Goal: Task Accomplishment & Management: Complete application form

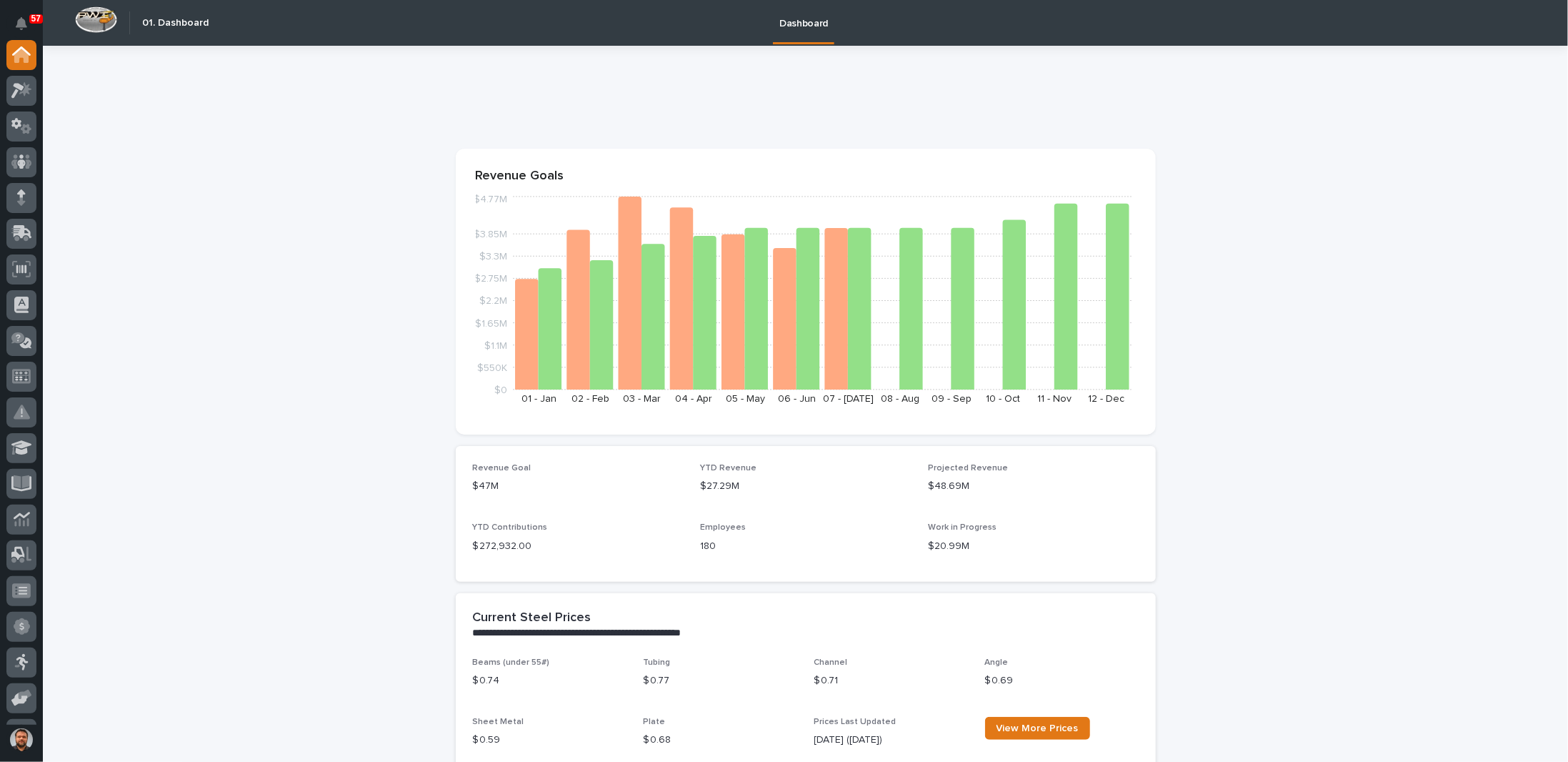
click at [23, 195] on icon at bounding box center [21, 198] width 9 height 16
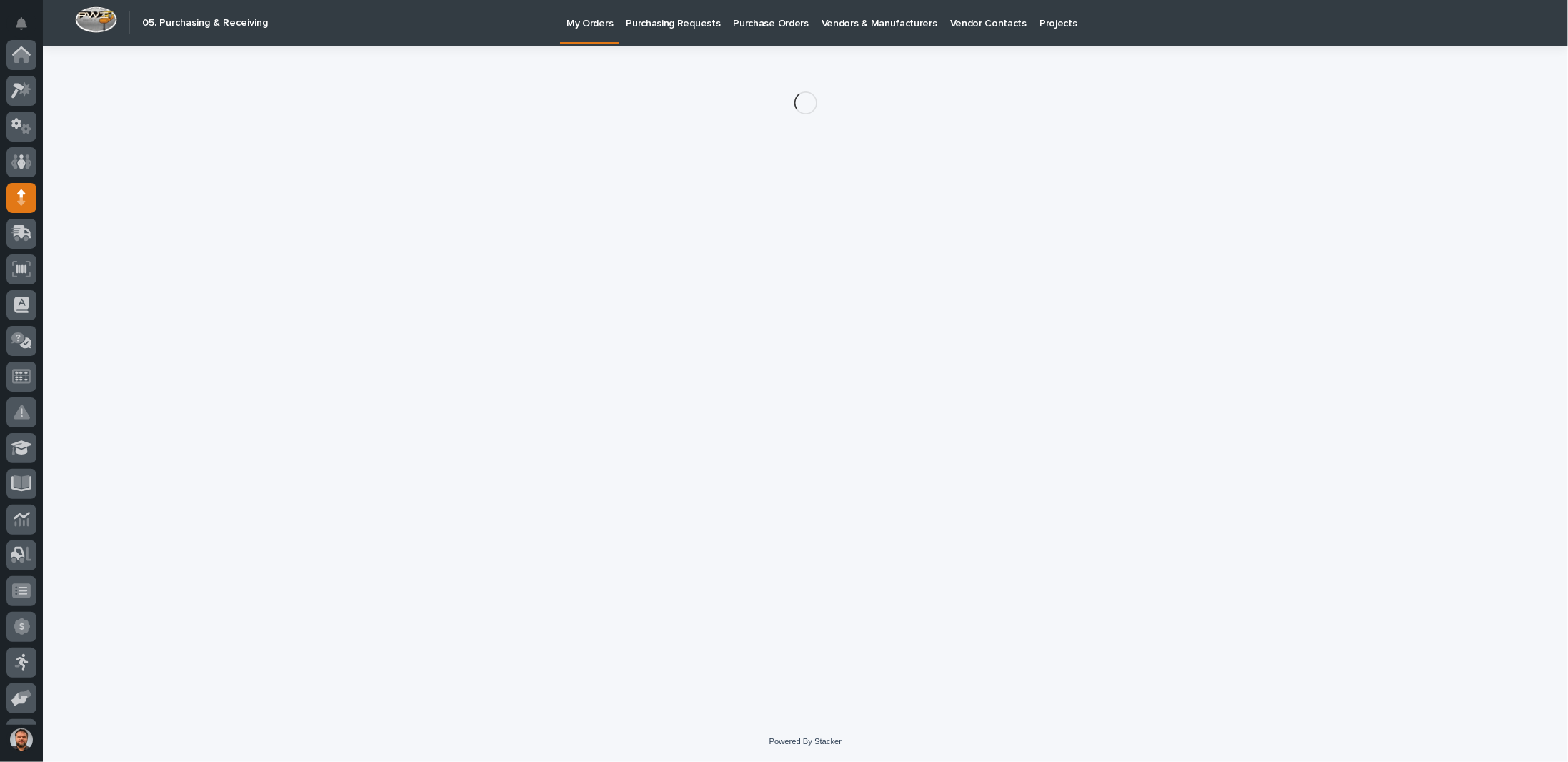
scroll to position [143, 0]
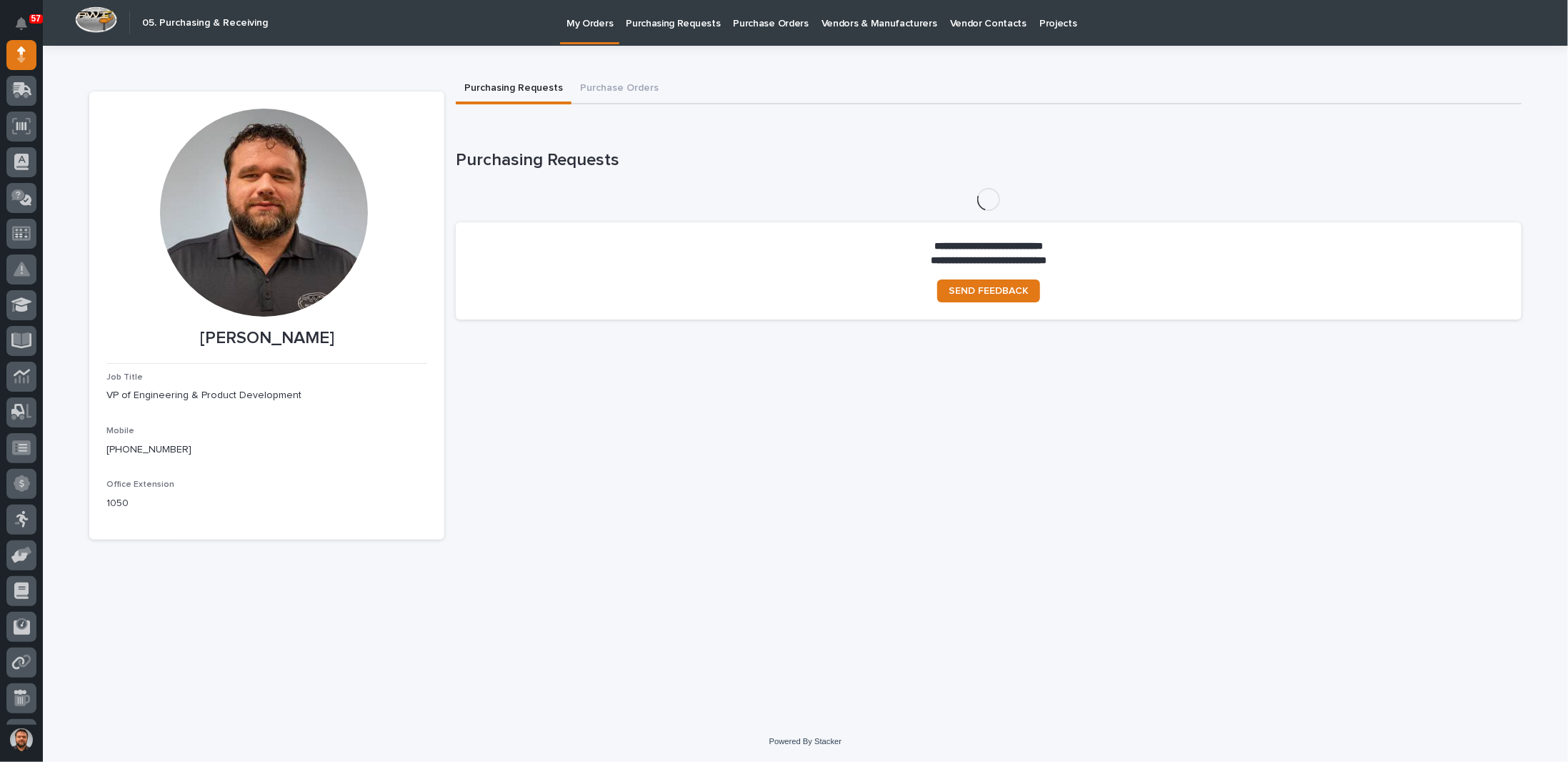
click at [652, 24] on p "Purchasing Requests" at bounding box center [672, 15] width 94 height 30
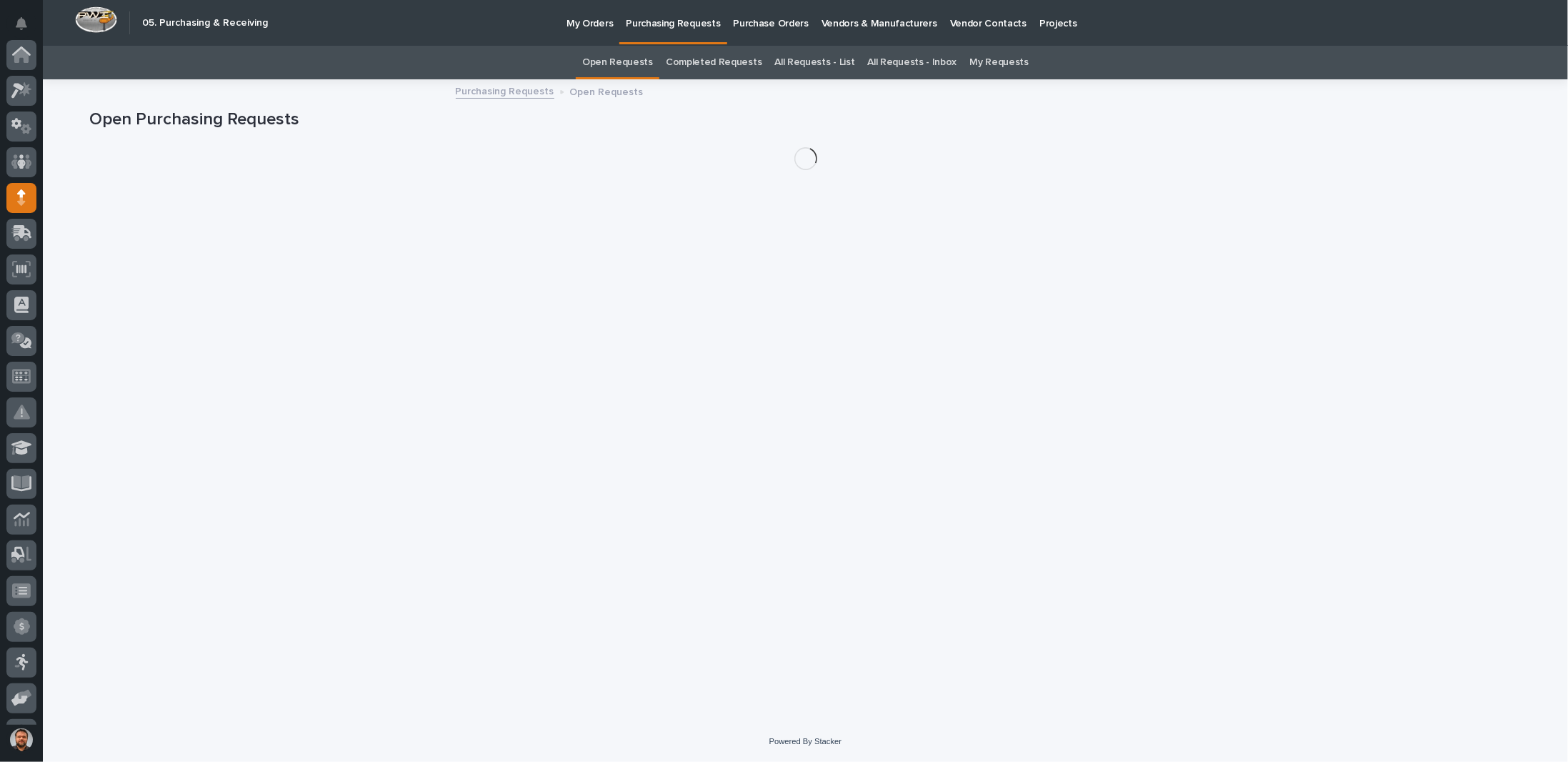
scroll to position [143, 0]
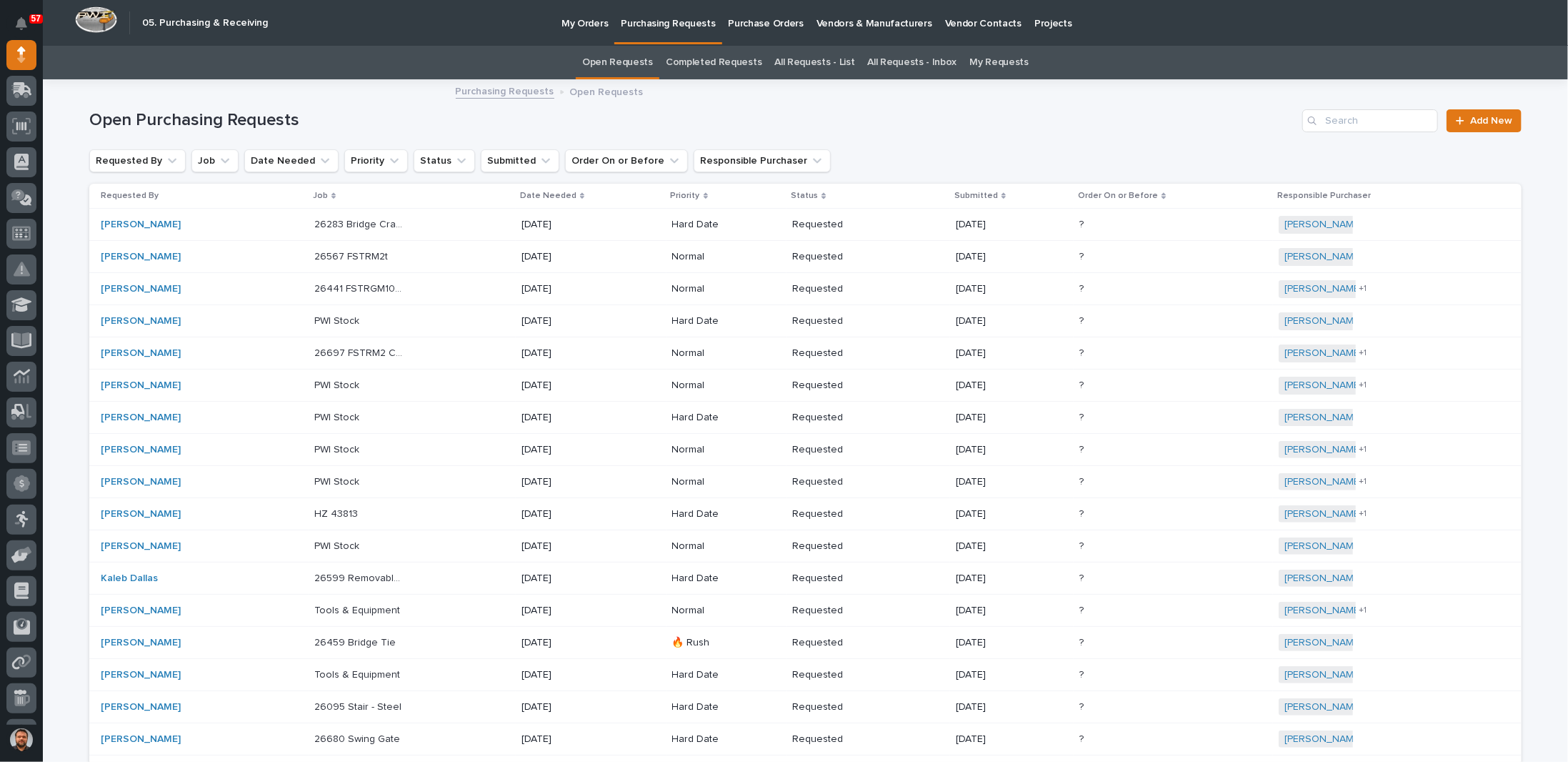
click at [969, 65] on link "My Requests" at bounding box center [998, 63] width 59 height 34
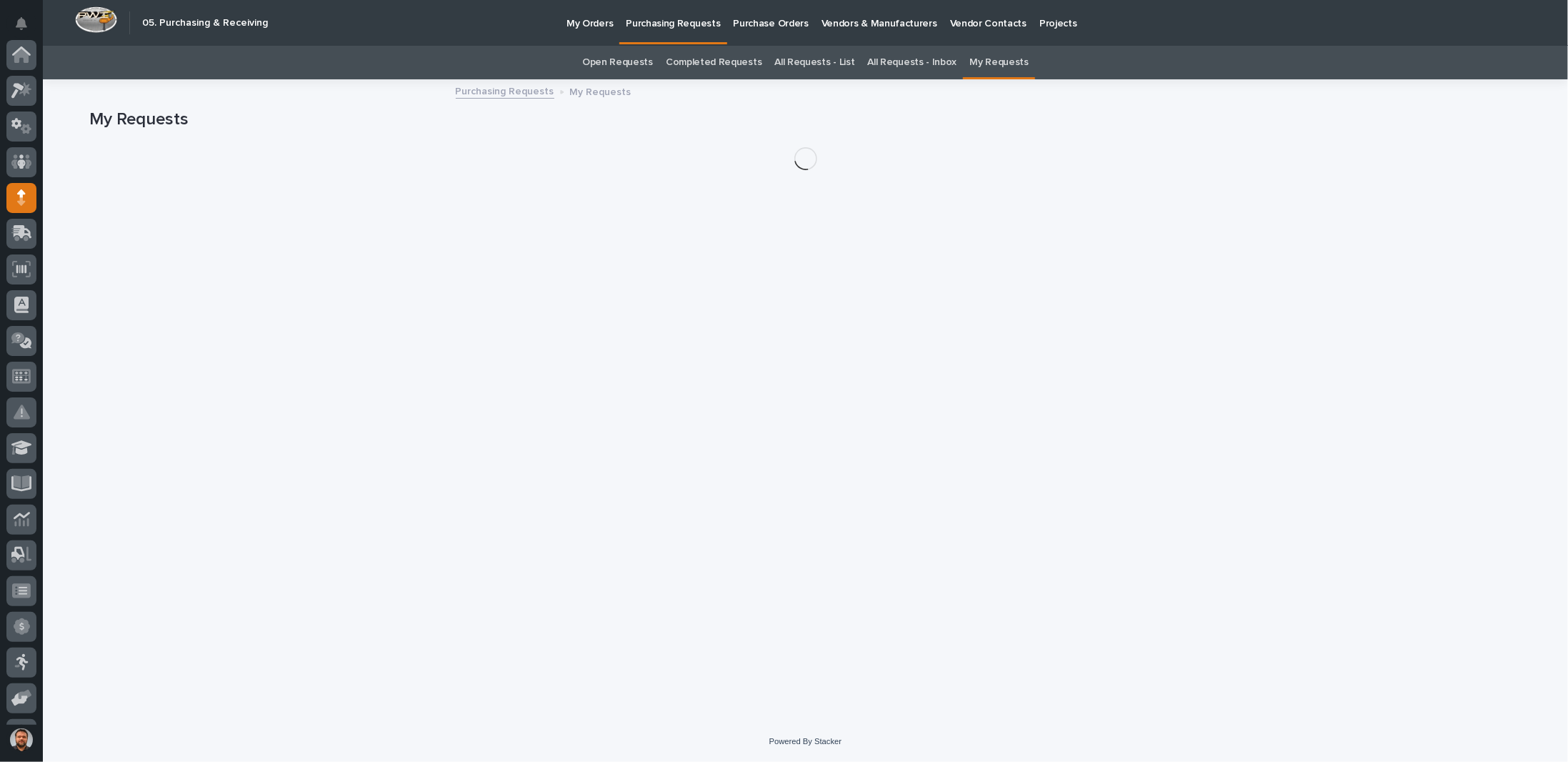
scroll to position [143, 0]
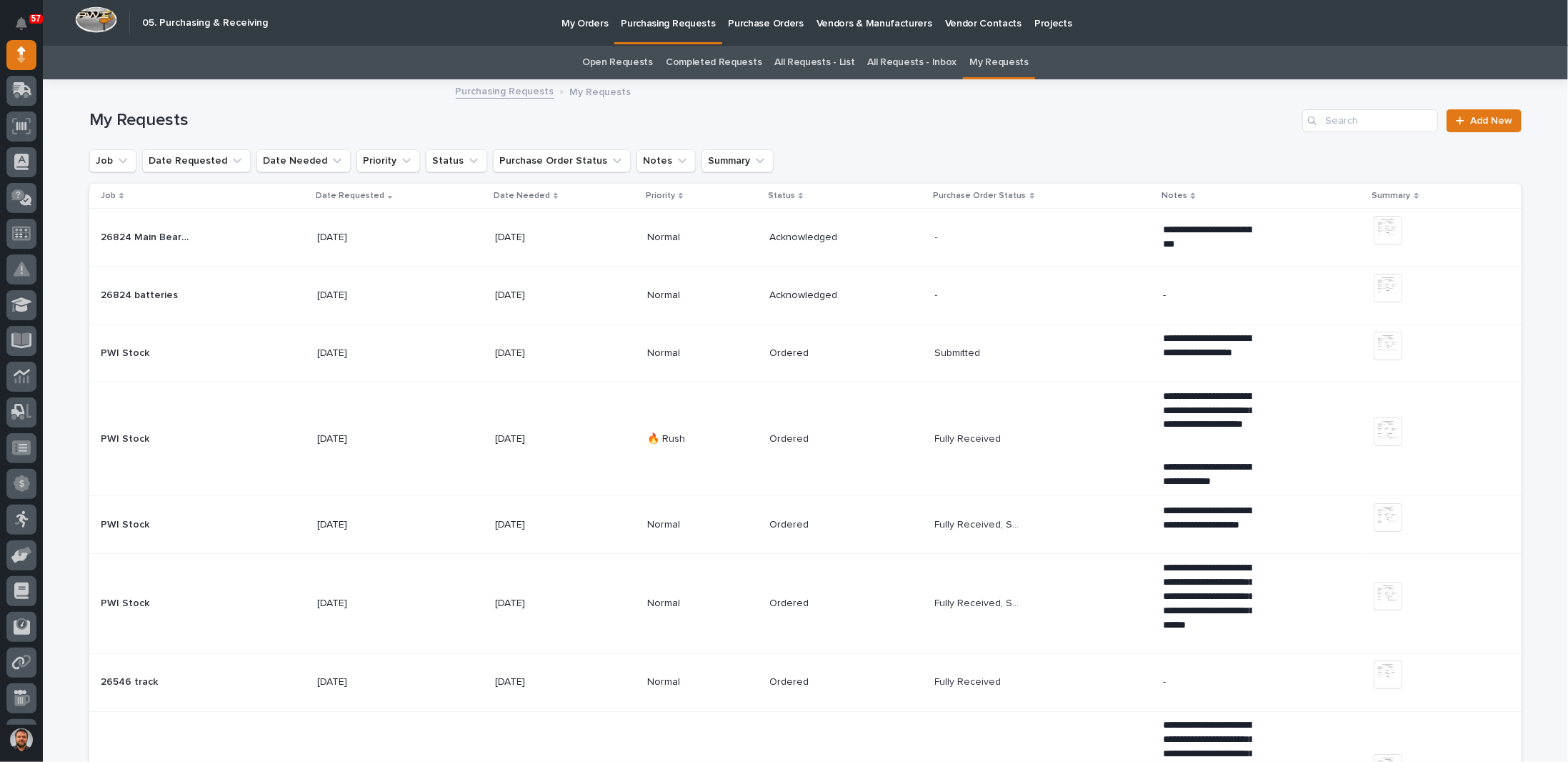
click at [230, 242] on div "26824 Main Bearings 26824 Main Bearings" at bounding box center [203, 237] width 205 height 23
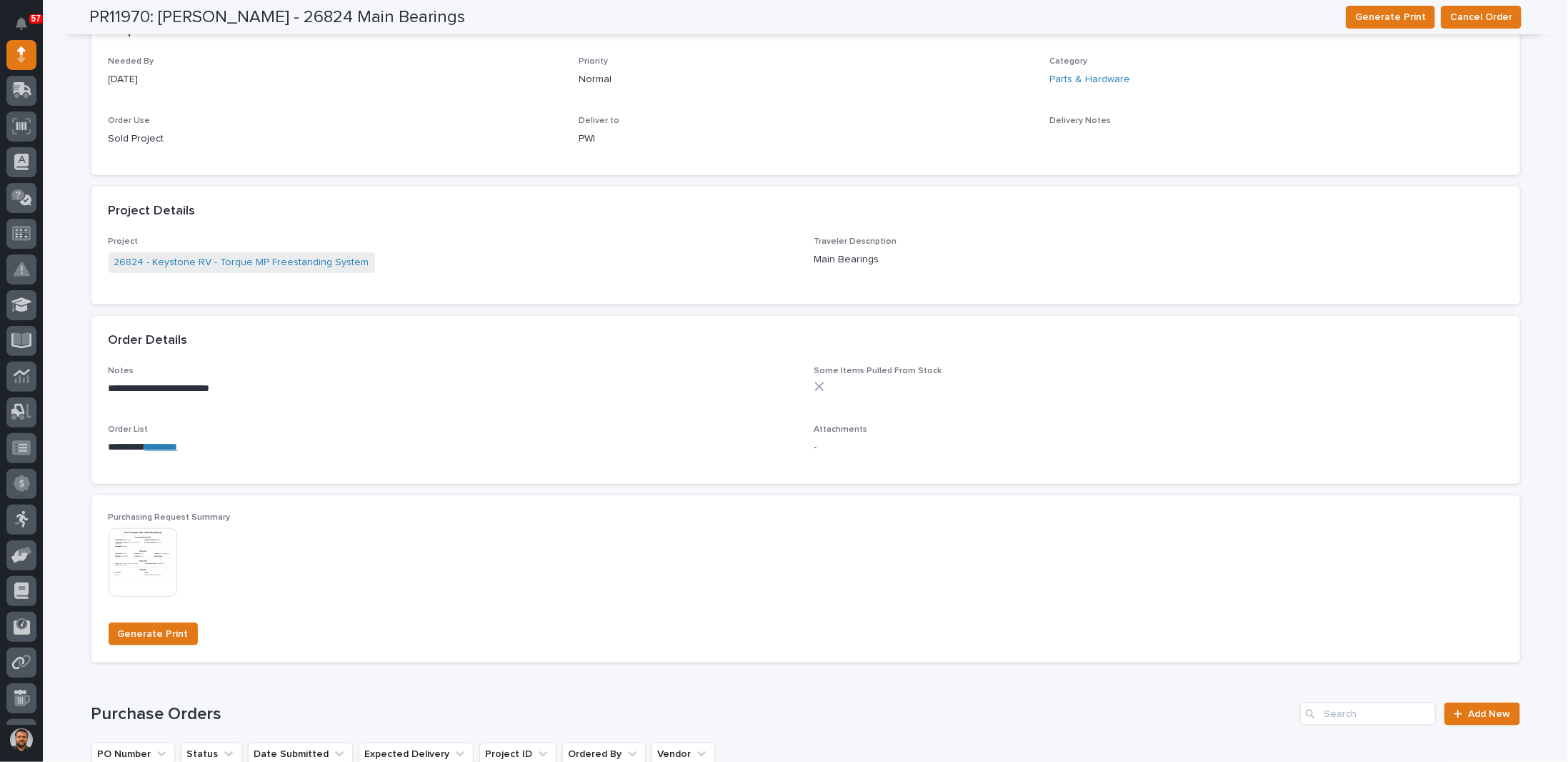
scroll to position [857, 0]
click at [161, 443] on link "*********" at bounding box center [161, 444] width 33 height 10
click at [144, 548] on img at bounding box center [143, 560] width 69 height 69
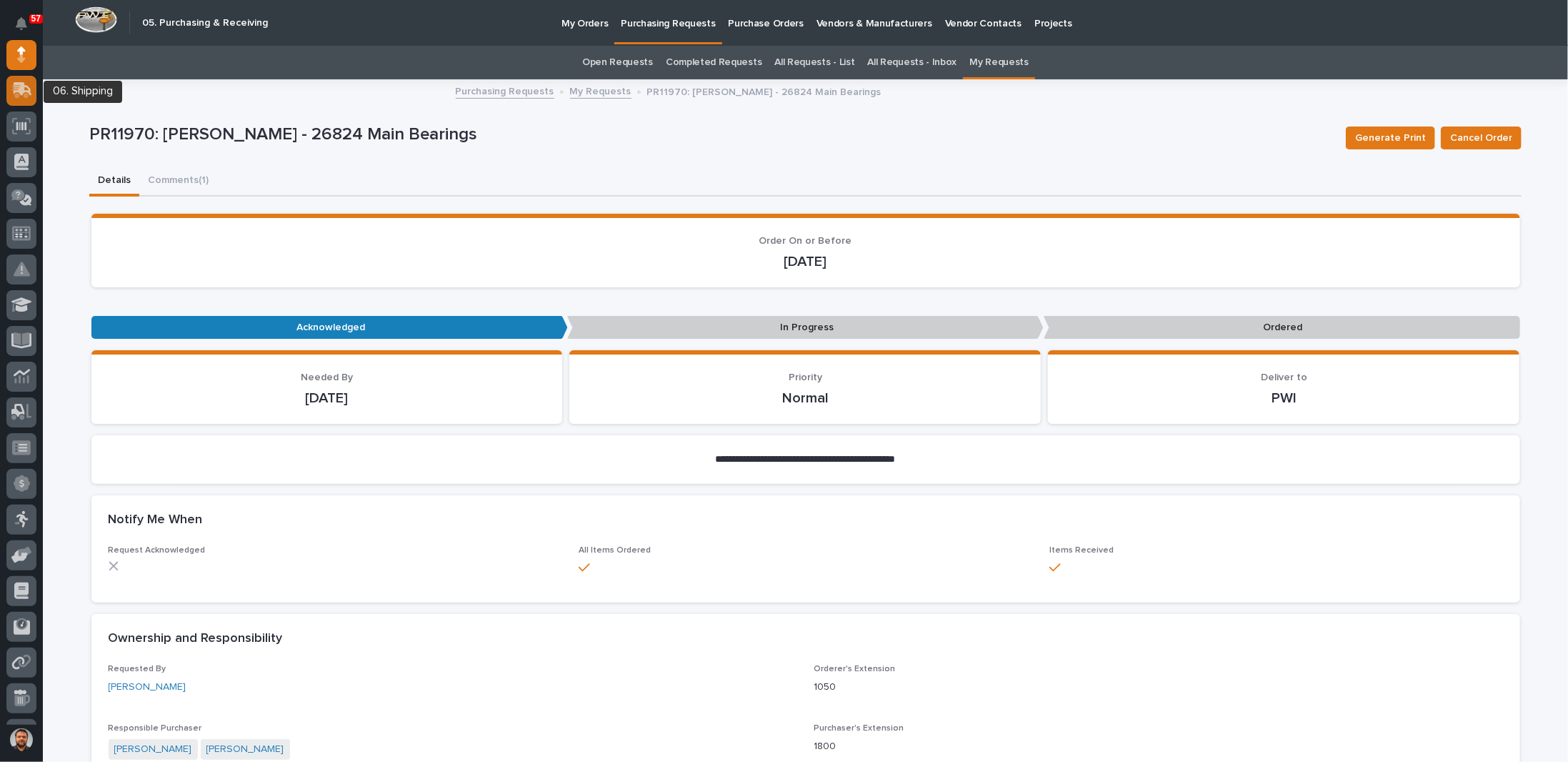
scroll to position [0, 0]
click at [987, 68] on link "My Requests" at bounding box center [998, 63] width 59 height 34
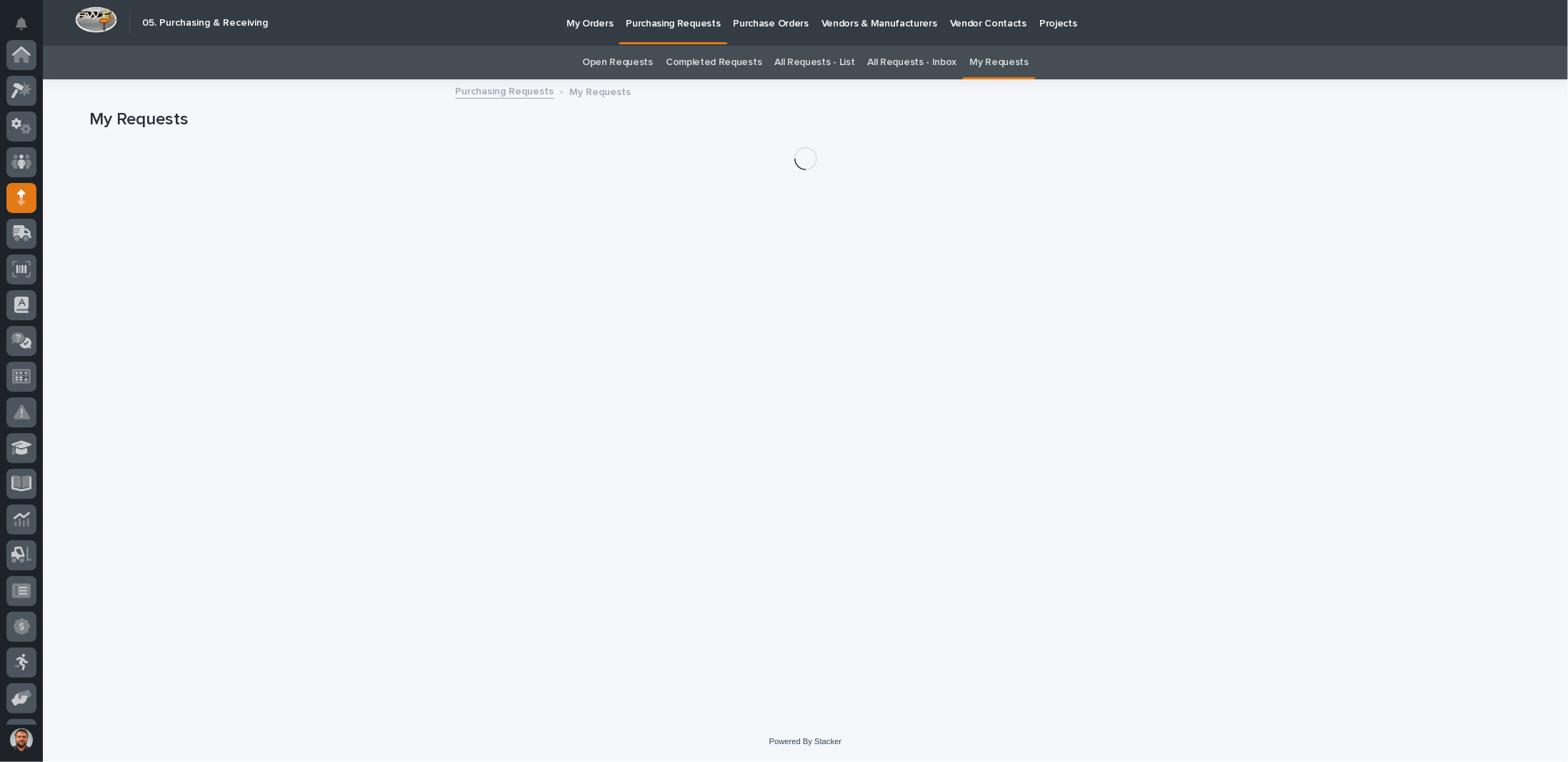
scroll to position [143, 0]
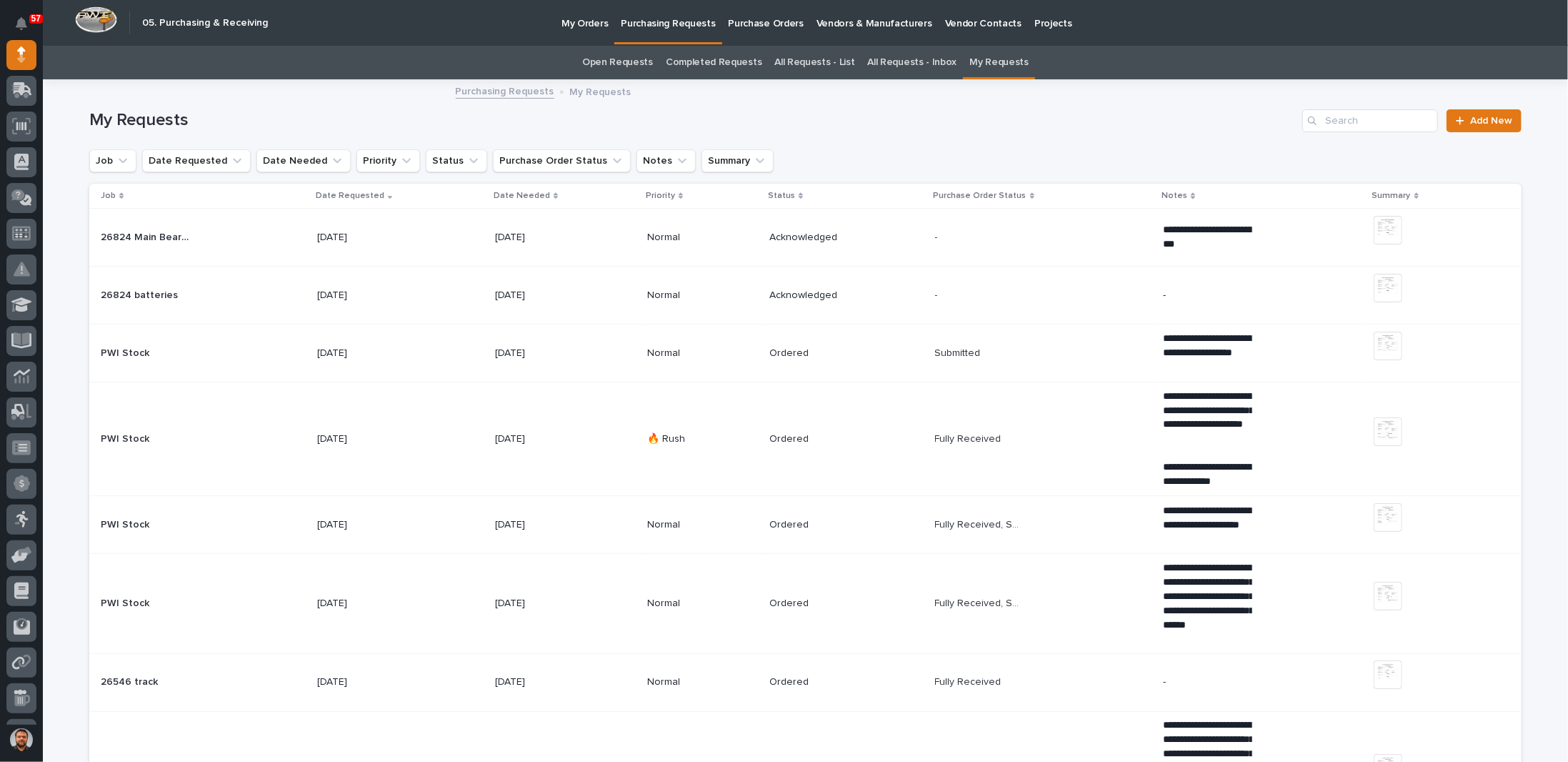
click at [239, 299] on div "26824 batteries 26824 batteries" at bounding box center [203, 295] width 205 height 23
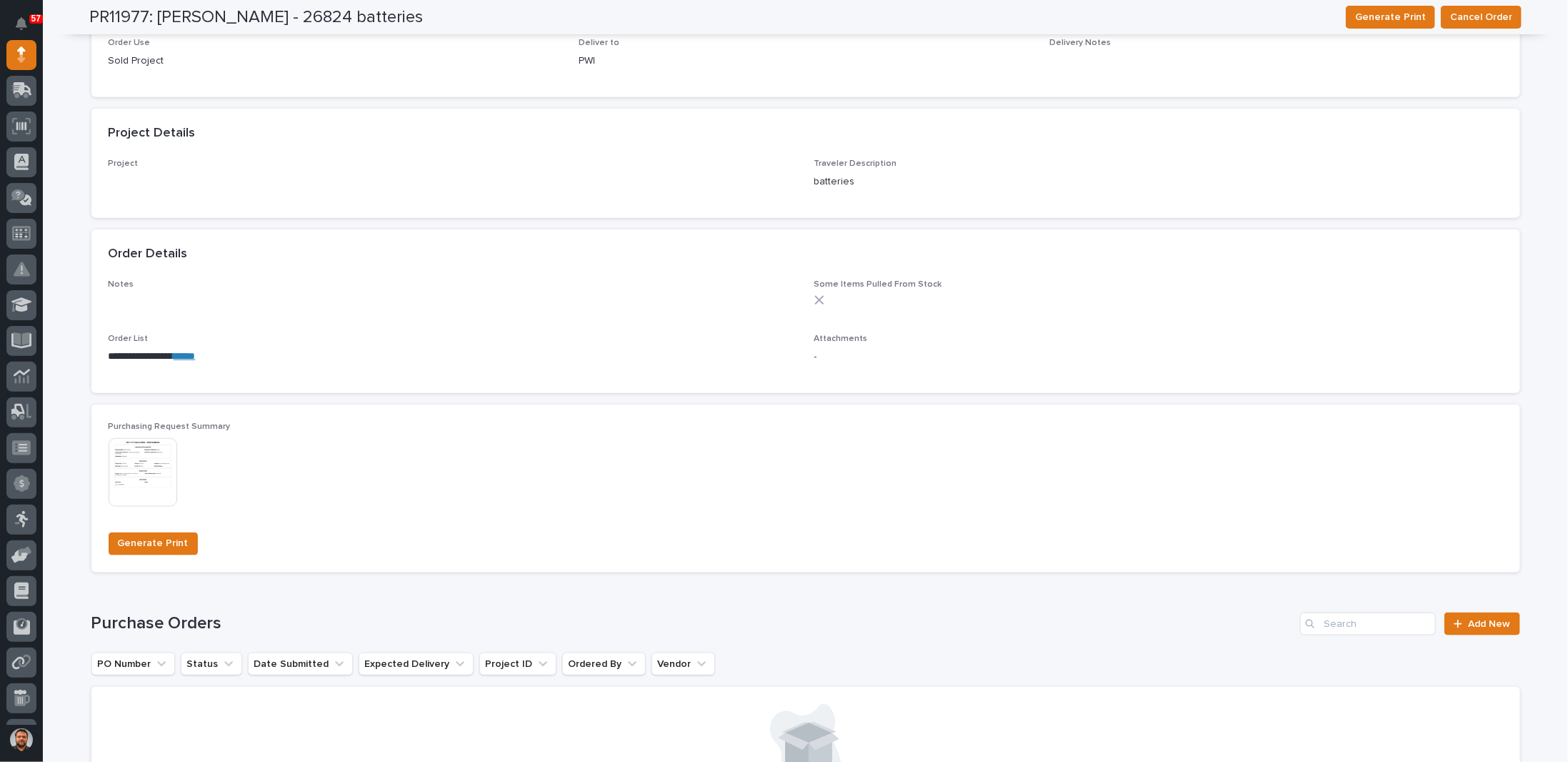
scroll to position [937, 0]
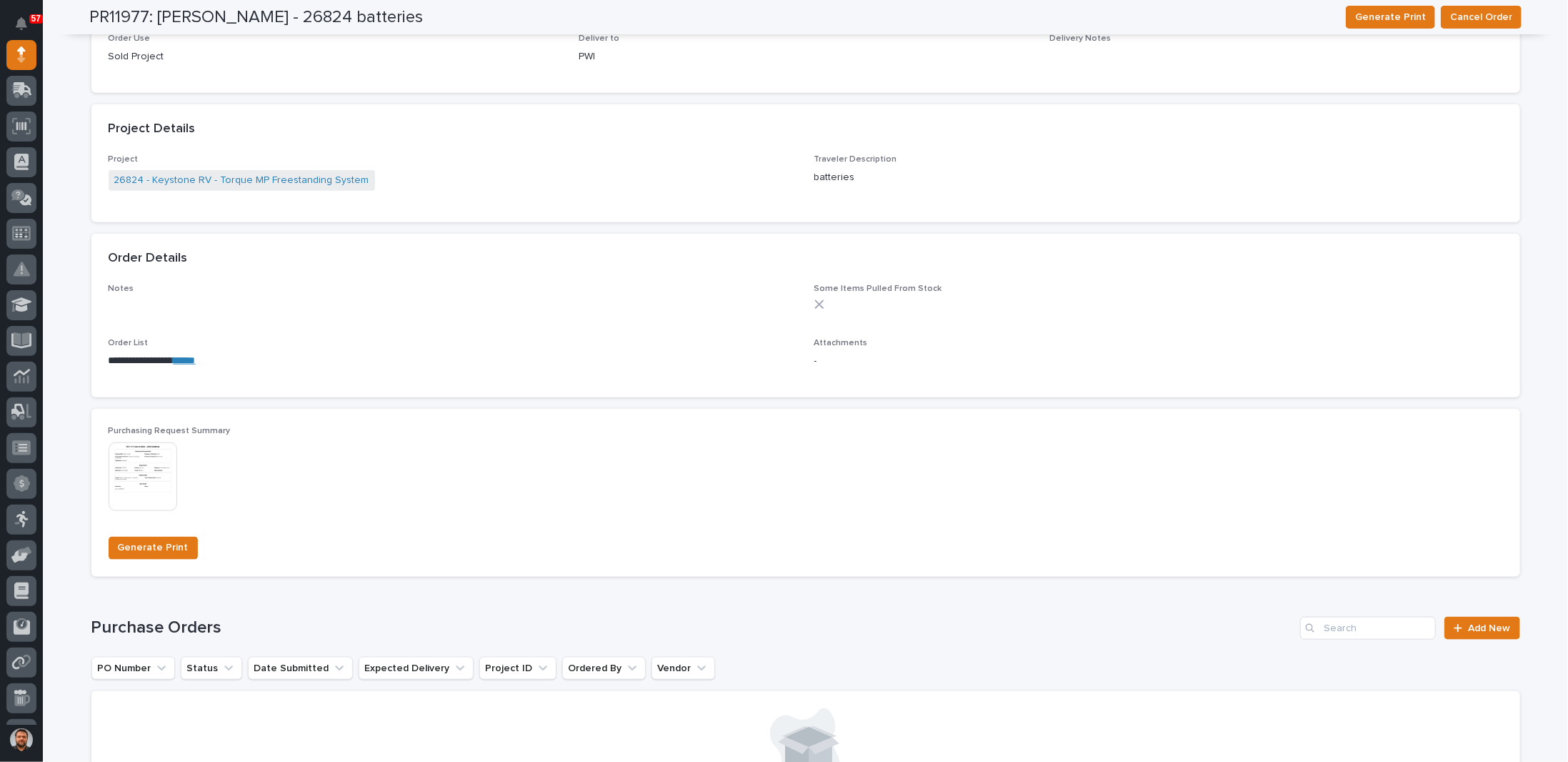
click at [163, 454] on img at bounding box center [143, 476] width 69 height 69
click at [196, 360] on link "******" at bounding box center [184, 360] width 22 height 10
click at [346, 349] on div "**********" at bounding box center [453, 358] width 688 height 41
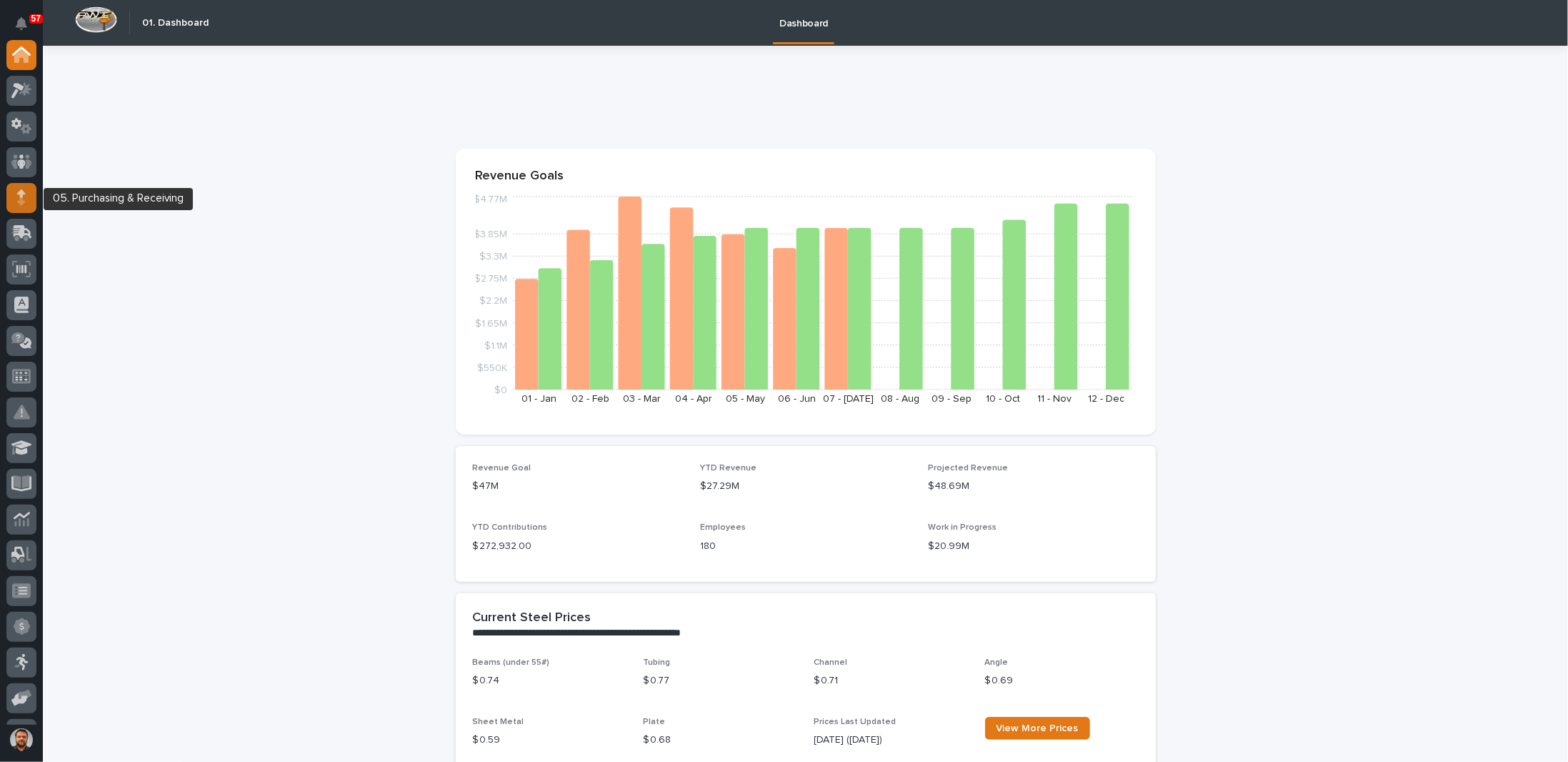
click at [23, 199] on icon at bounding box center [21, 198] width 9 height 16
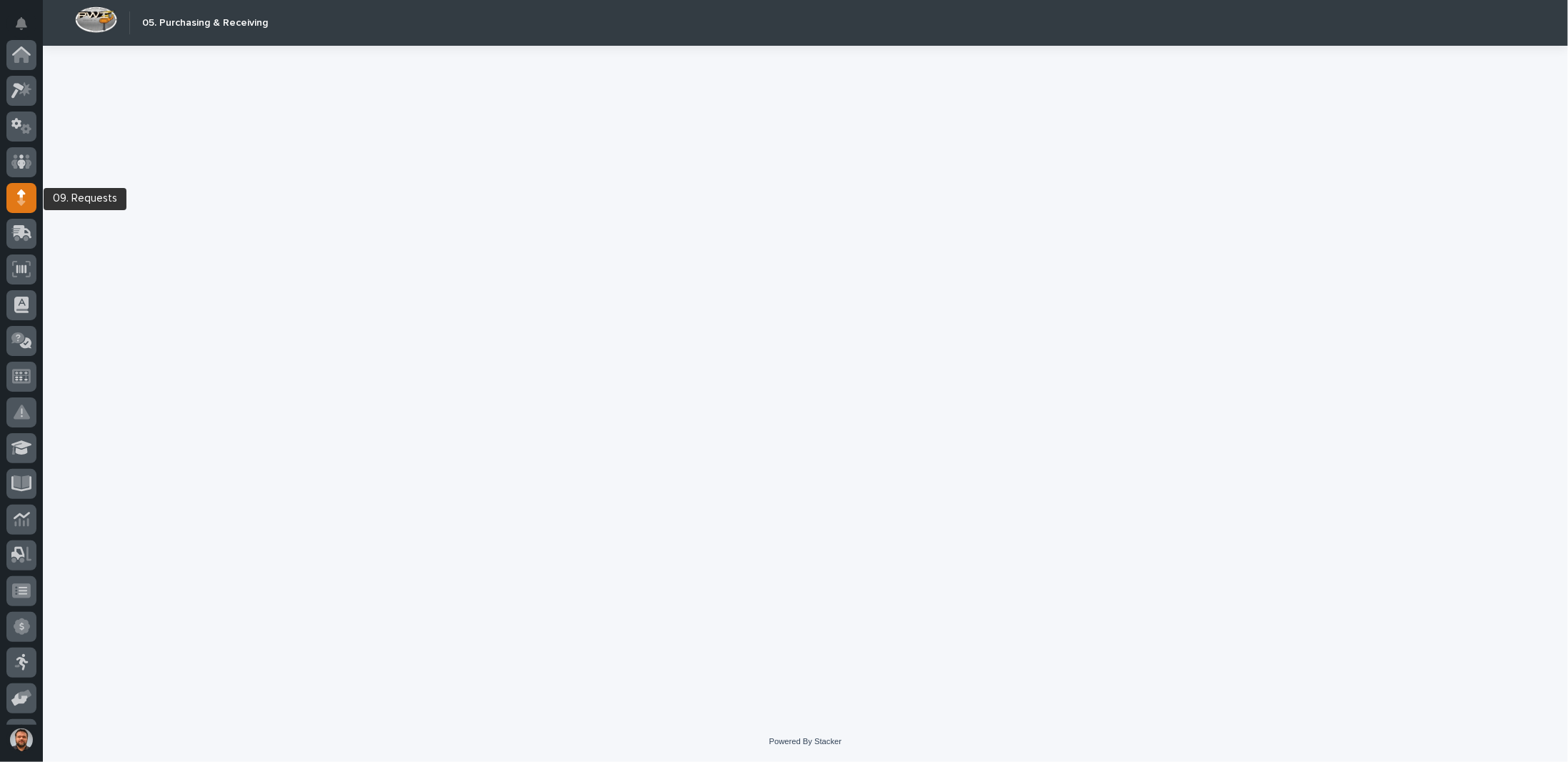
scroll to position [143, 0]
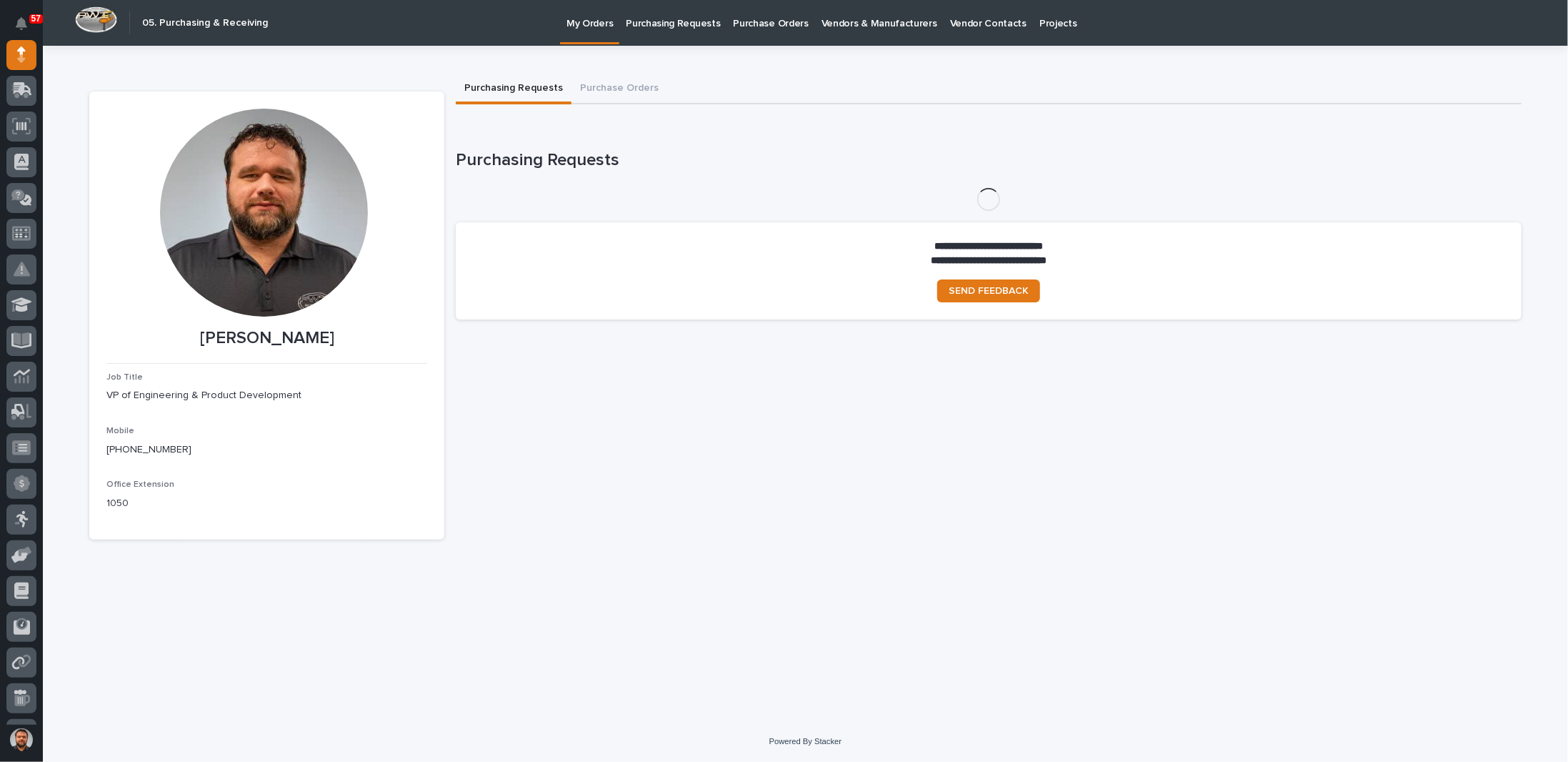
click at [675, 27] on p "Purchasing Requests" at bounding box center [672, 15] width 94 height 30
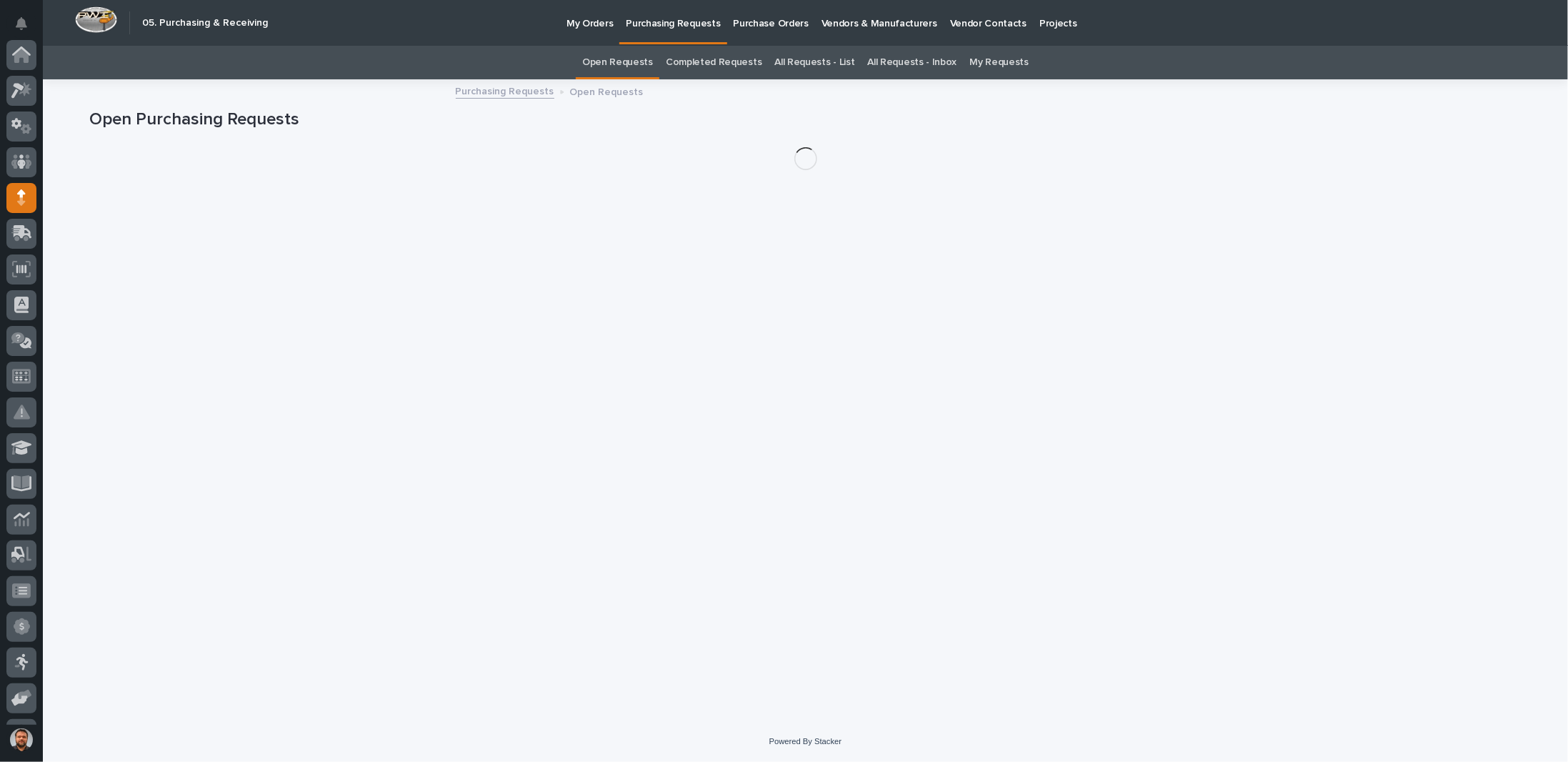
scroll to position [143, 0]
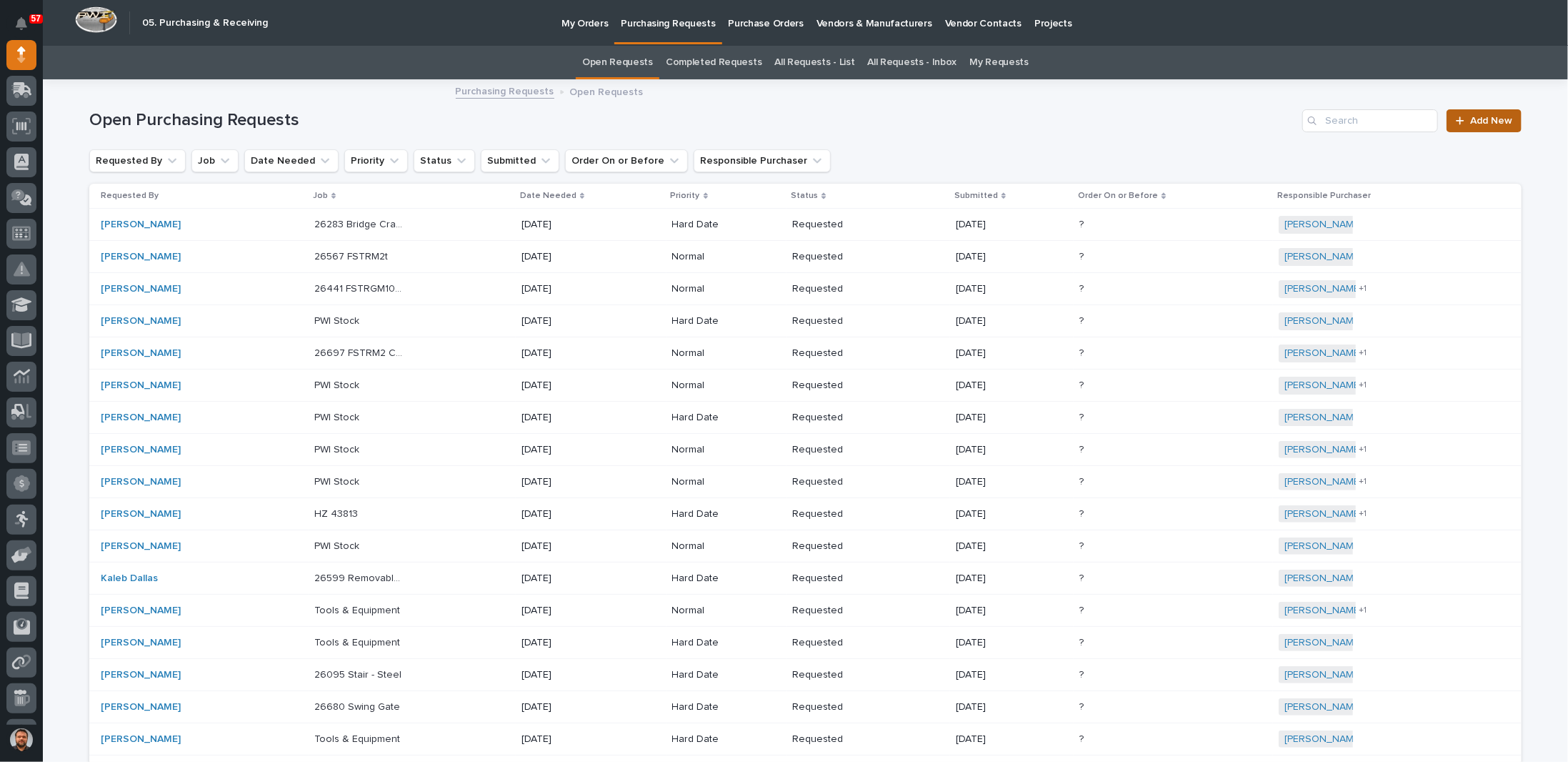
click at [1483, 120] on span "Add New" at bounding box center [1491, 120] width 42 height 10
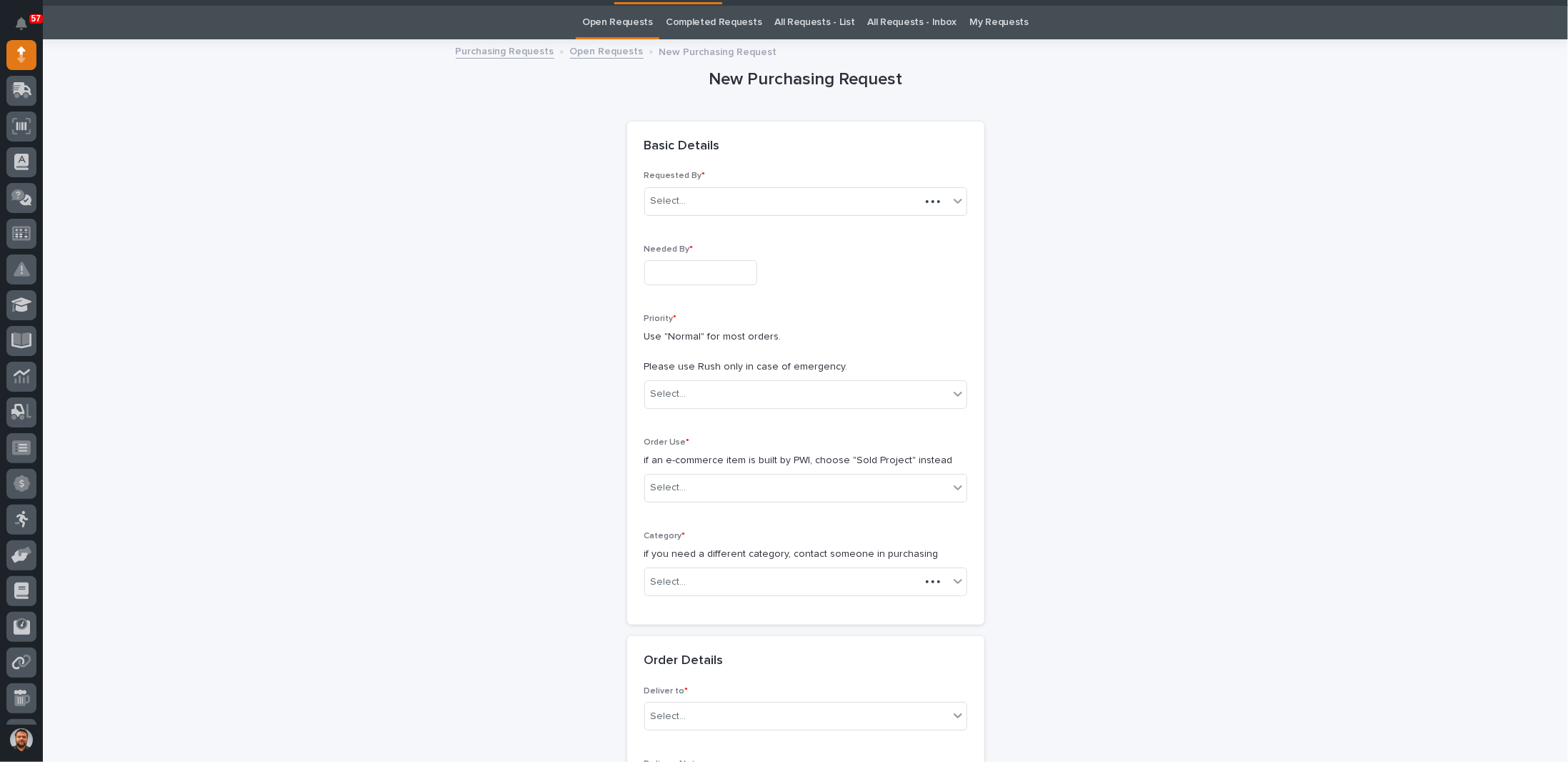
scroll to position [45, 0]
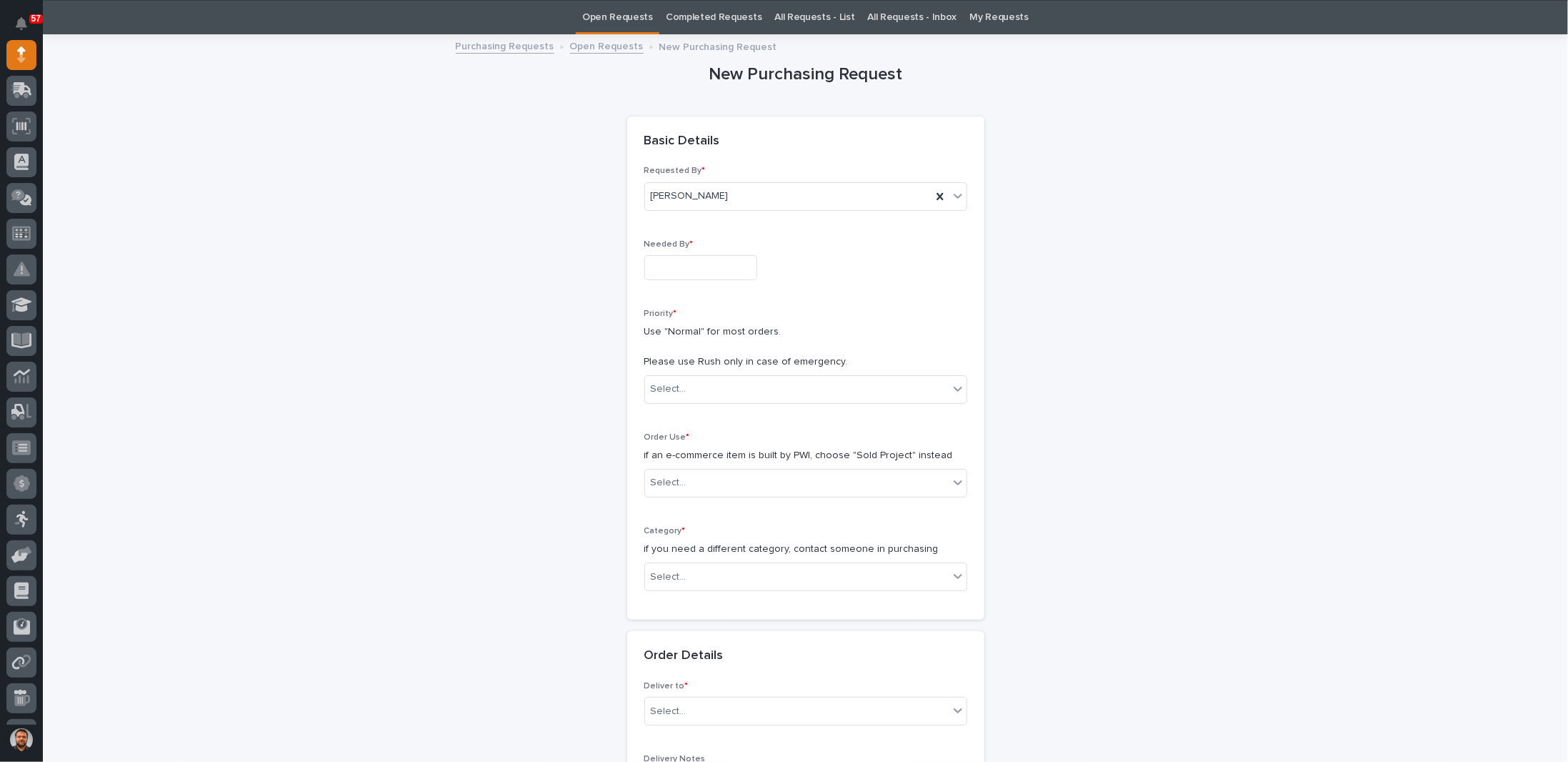
click at [684, 261] on input "text" at bounding box center [700, 267] width 113 height 25
click at [734, 219] on div "5" at bounding box center [733, 219] width 19 height 19
type input "**********"
click at [664, 386] on div "Select..." at bounding box center [668, 389] width 36 height 15
click at [664, 458] on div "Normal" at bounding box center [800, 463] width 321 height 25
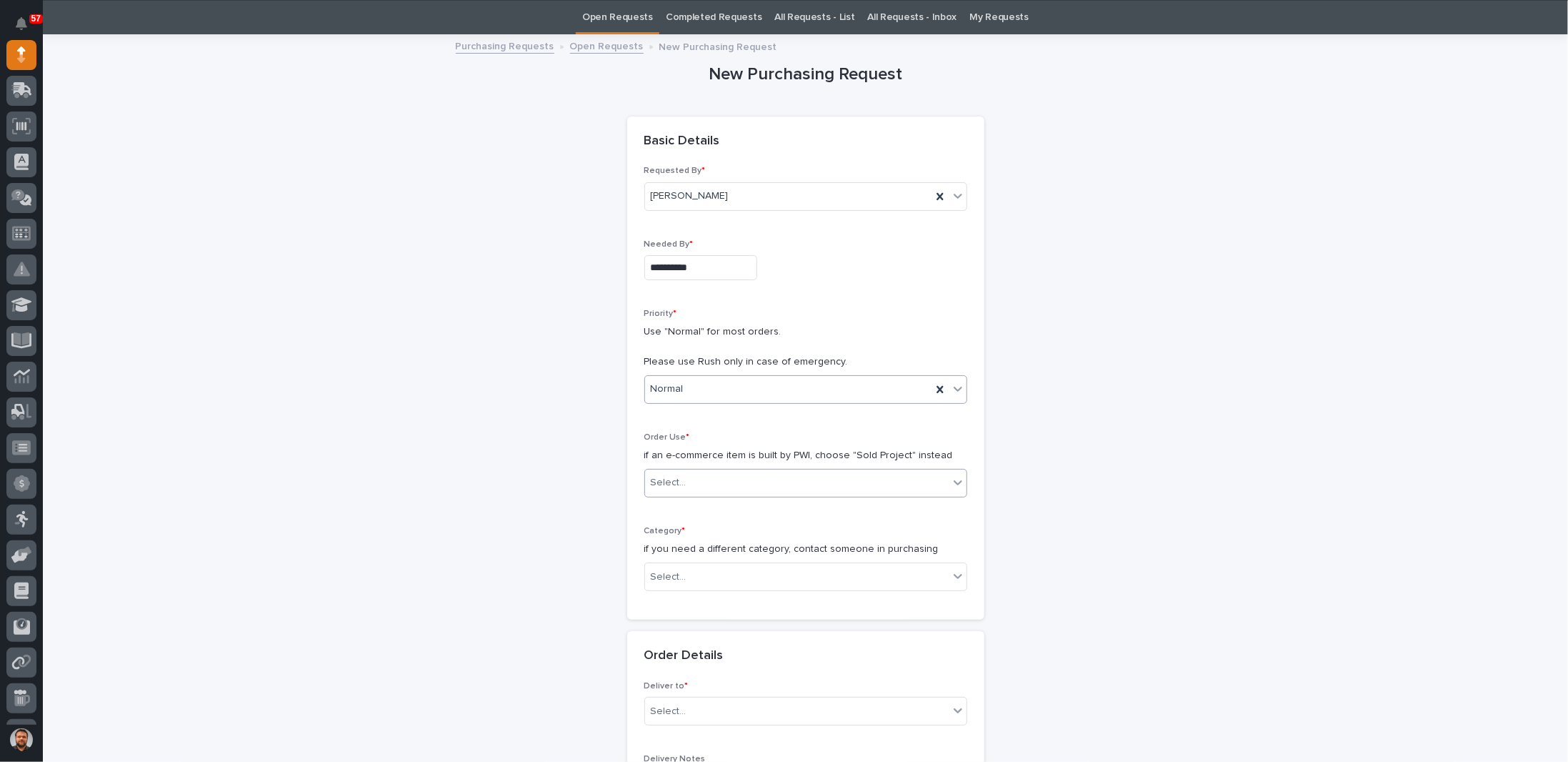
click at [681, 480] on div "Select..." at bounding box center [797, 482] width 303 height 23
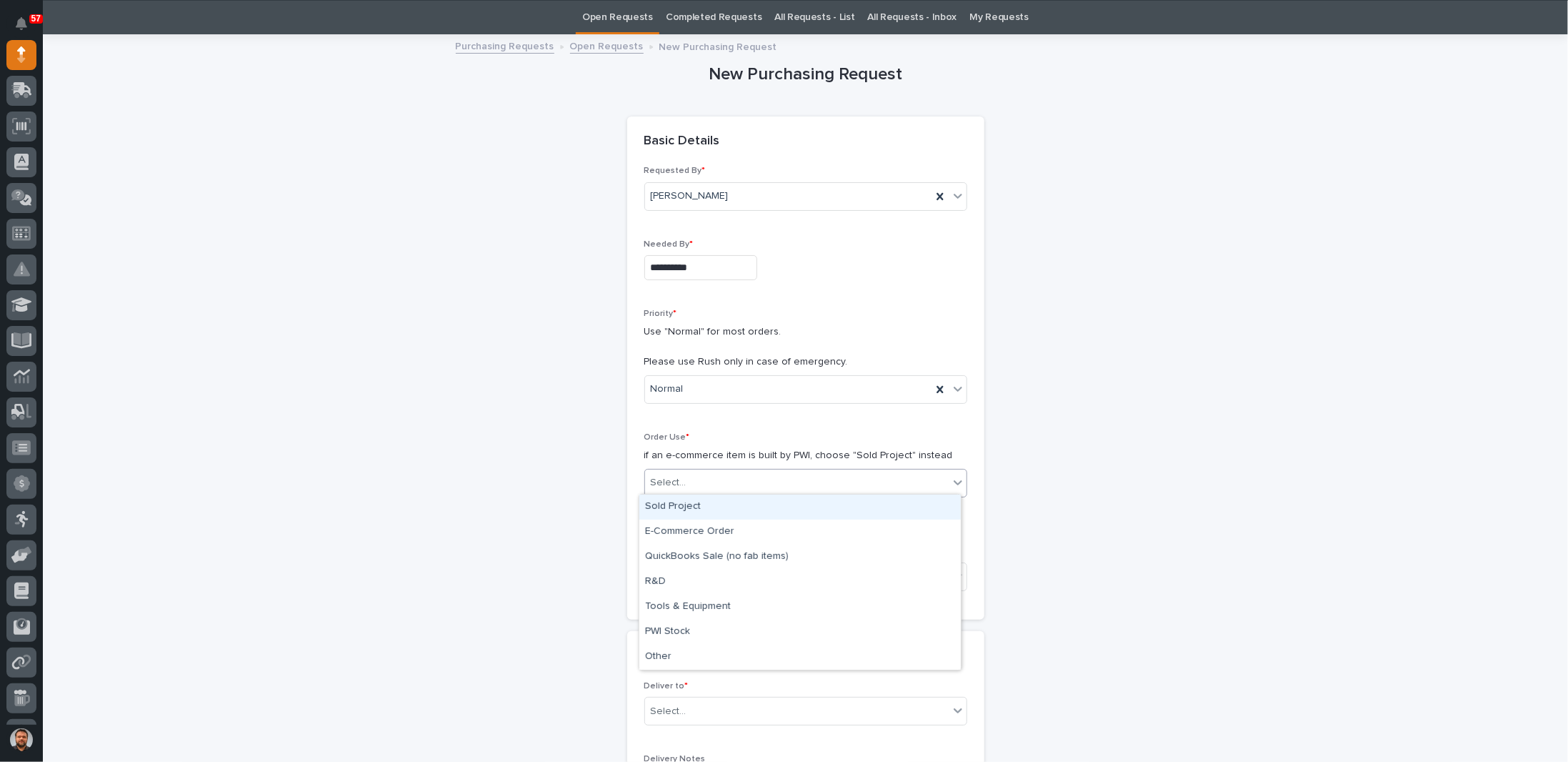
click at [675, 506] on div "Sold Project" at bounding box center [800, 507] width 321 height 25
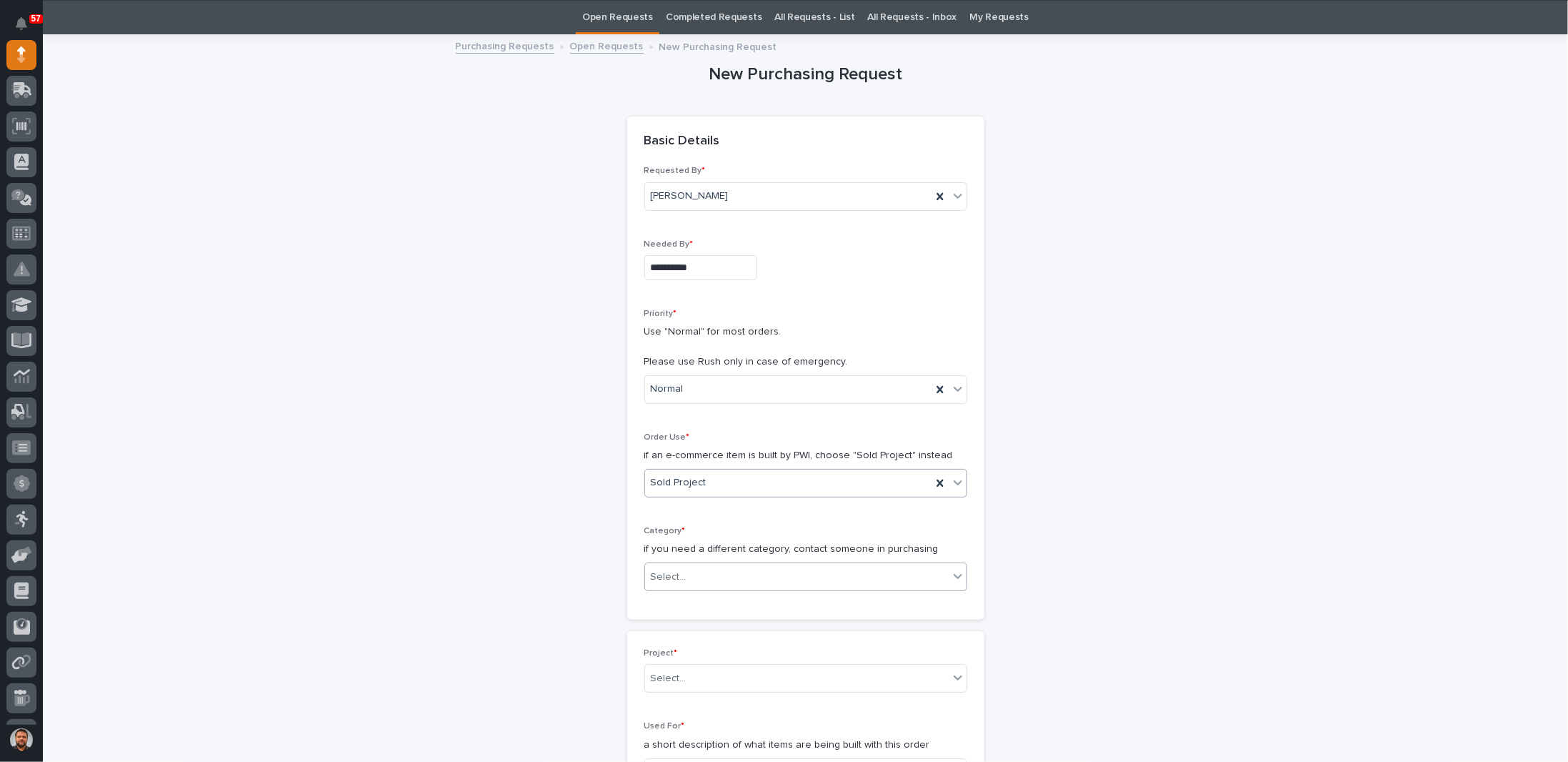
click at [672, 580] on div "Select..." at bounding box center [668, 577] width 36 height 15
click at [669, 723] on div "Parts & Hardware" at bounding box center [800, 725] width 321 height 25
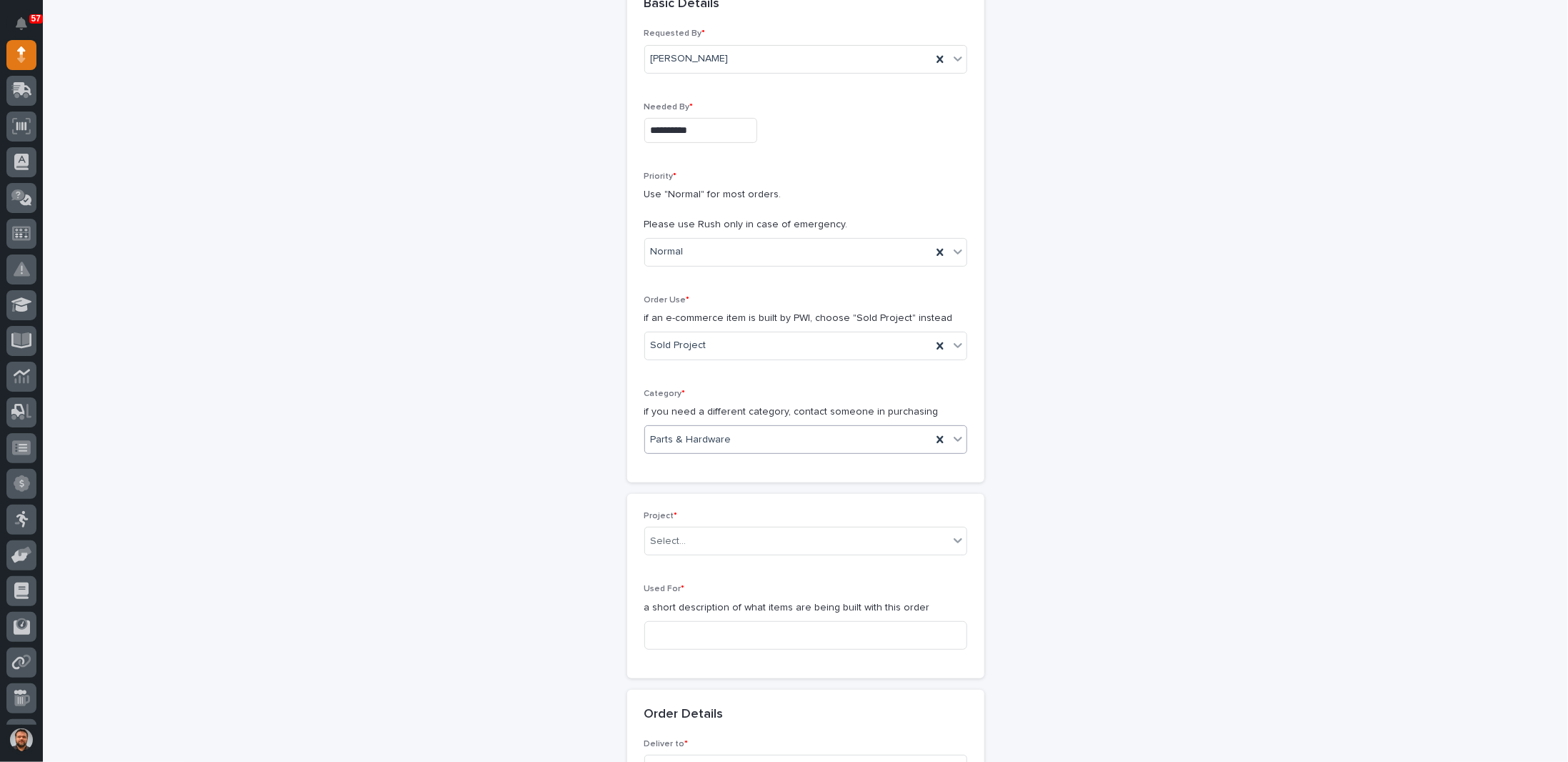
scroll to position [331, 0]
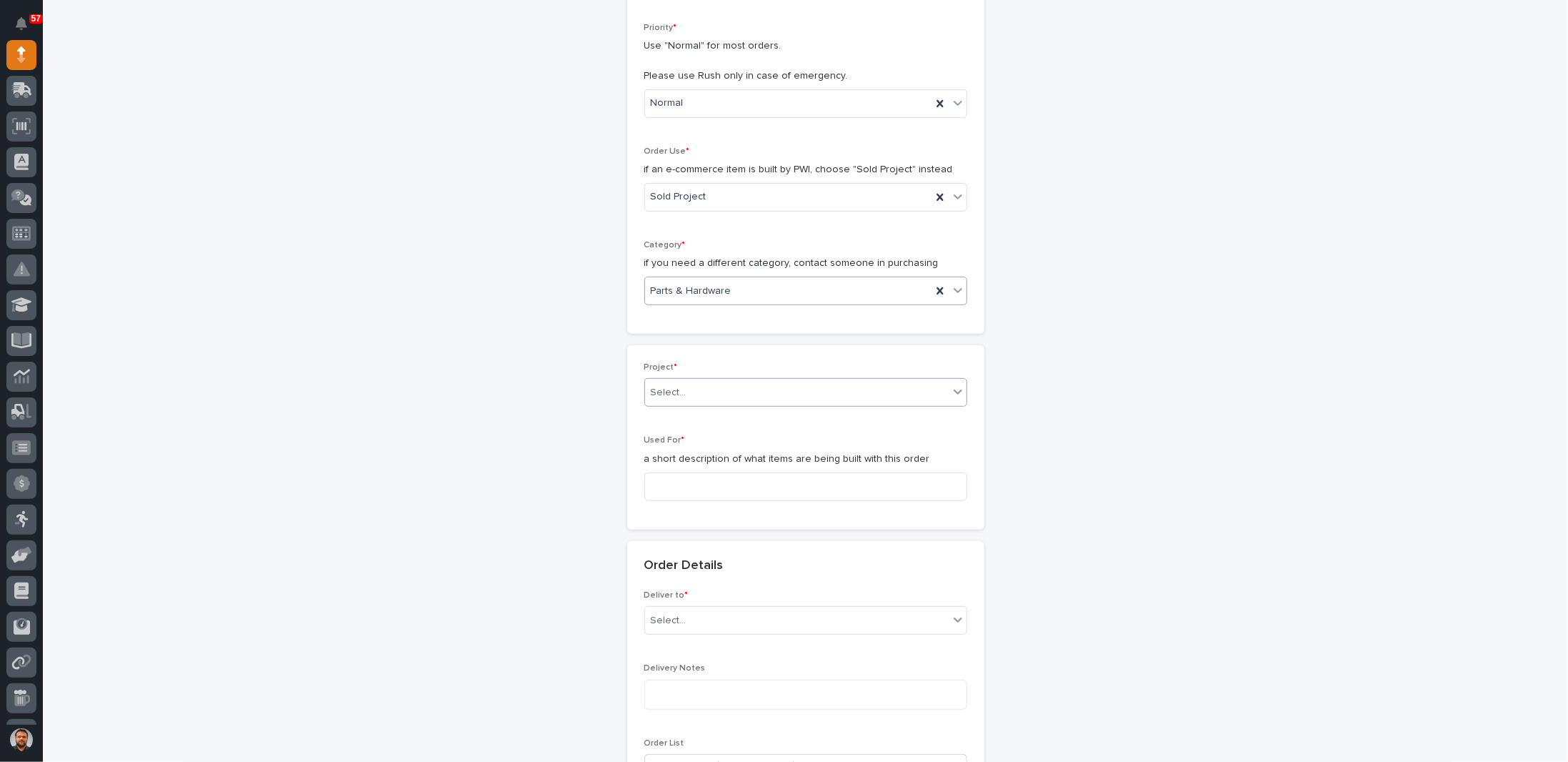
click at [679, 383] on div "Select..." at bounding box center [797, 392] width 303 height 23
type input "*****"
click at [696, 414] on div "26824 - Keystone RV - Torque MP Freestanding System" at bounding box center [800, 415] width 321 height 25
click at [681, 481] on input at bounding box center [805, 486] width 323 height 28
type input "s"
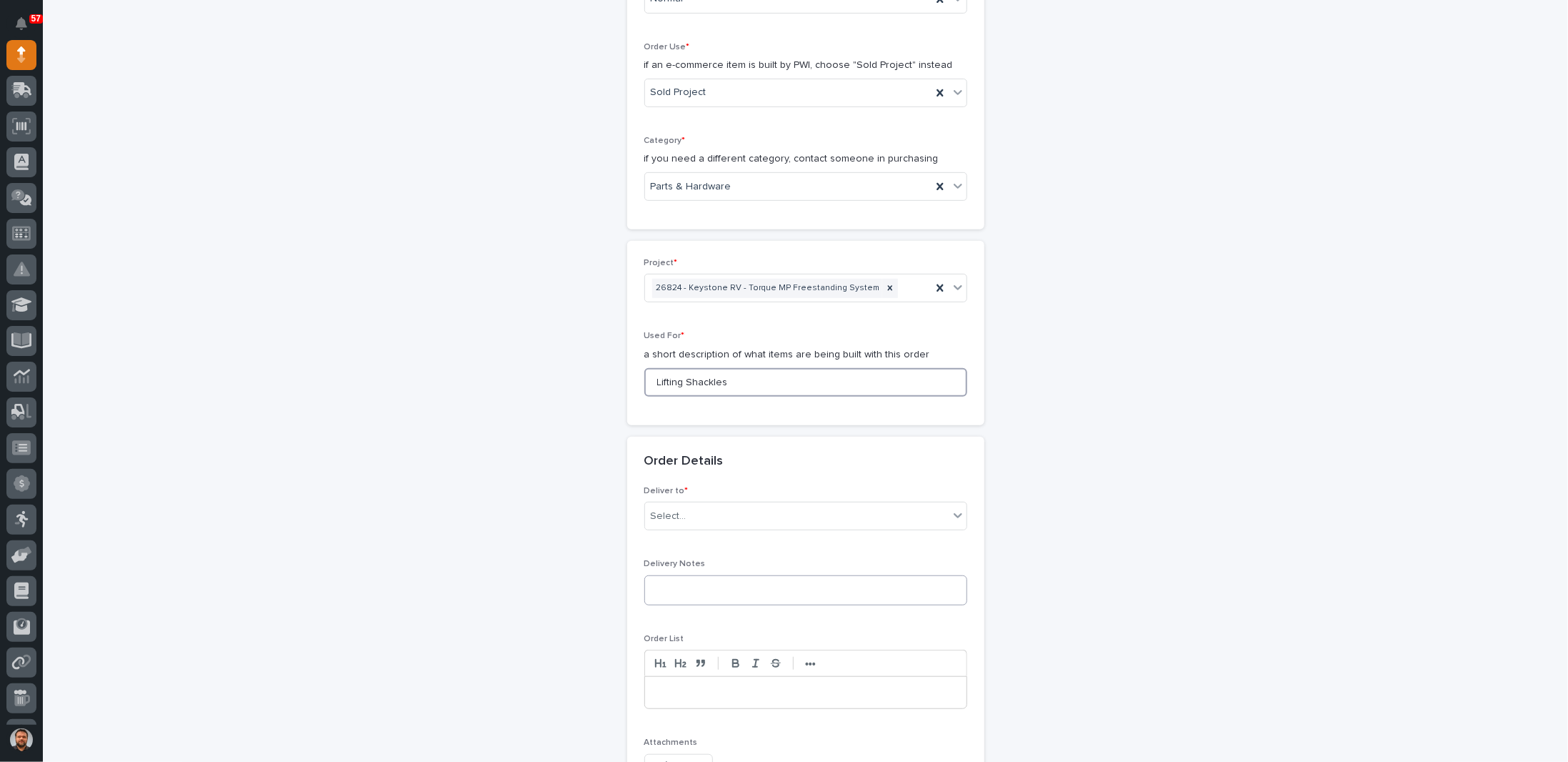
scroll to position [545, 0]
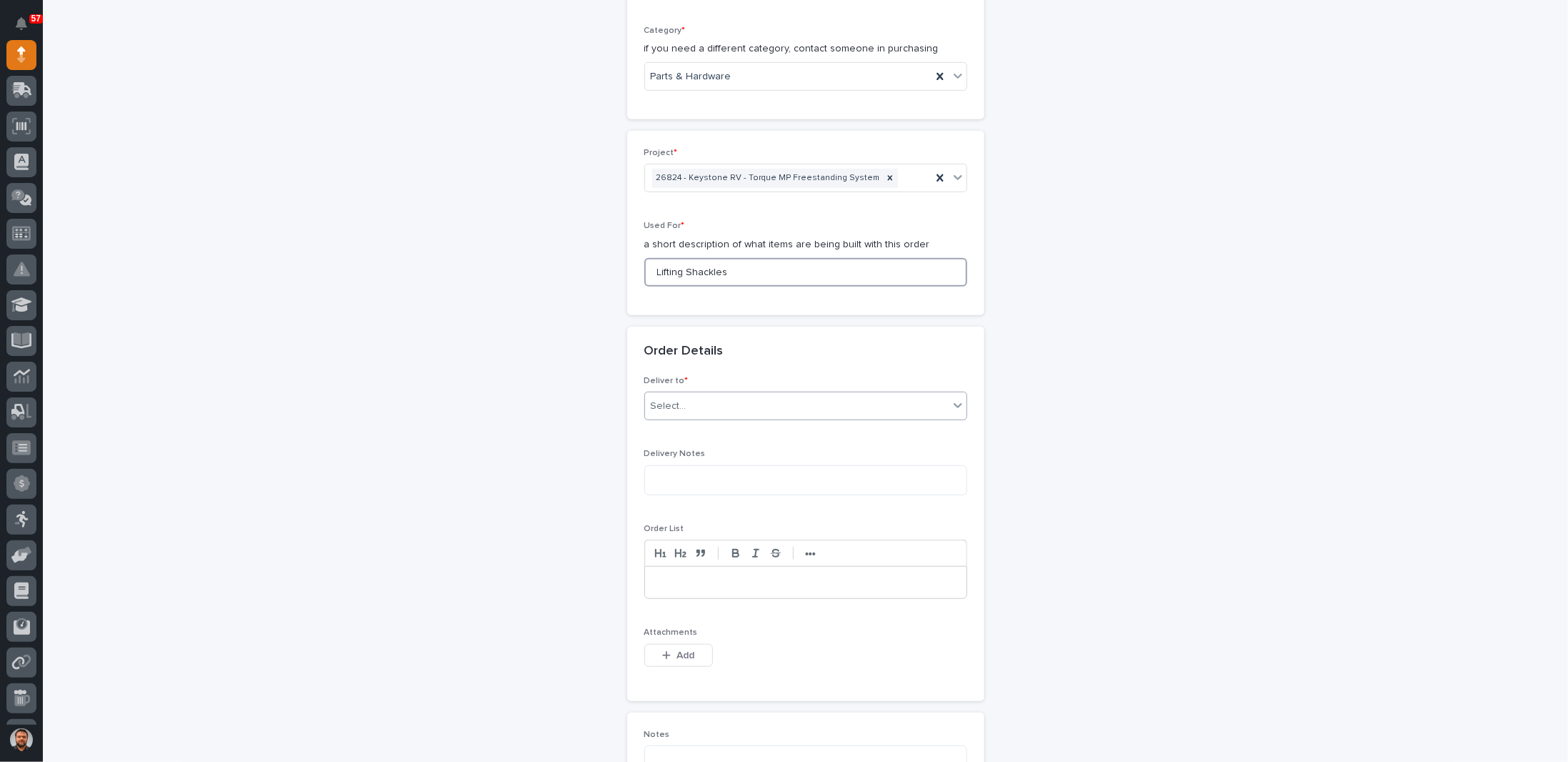
type input "Lifting Shackles"
click at [708, 402] on div "Select..." at bounding box center [797, 406] width 303 height 23
click at [667, 433] on div "PWI" at bounding box center [800, 429] width 321 height 25
click at [684, 569] on div at bounding box center [805, 582] width 321 height 31
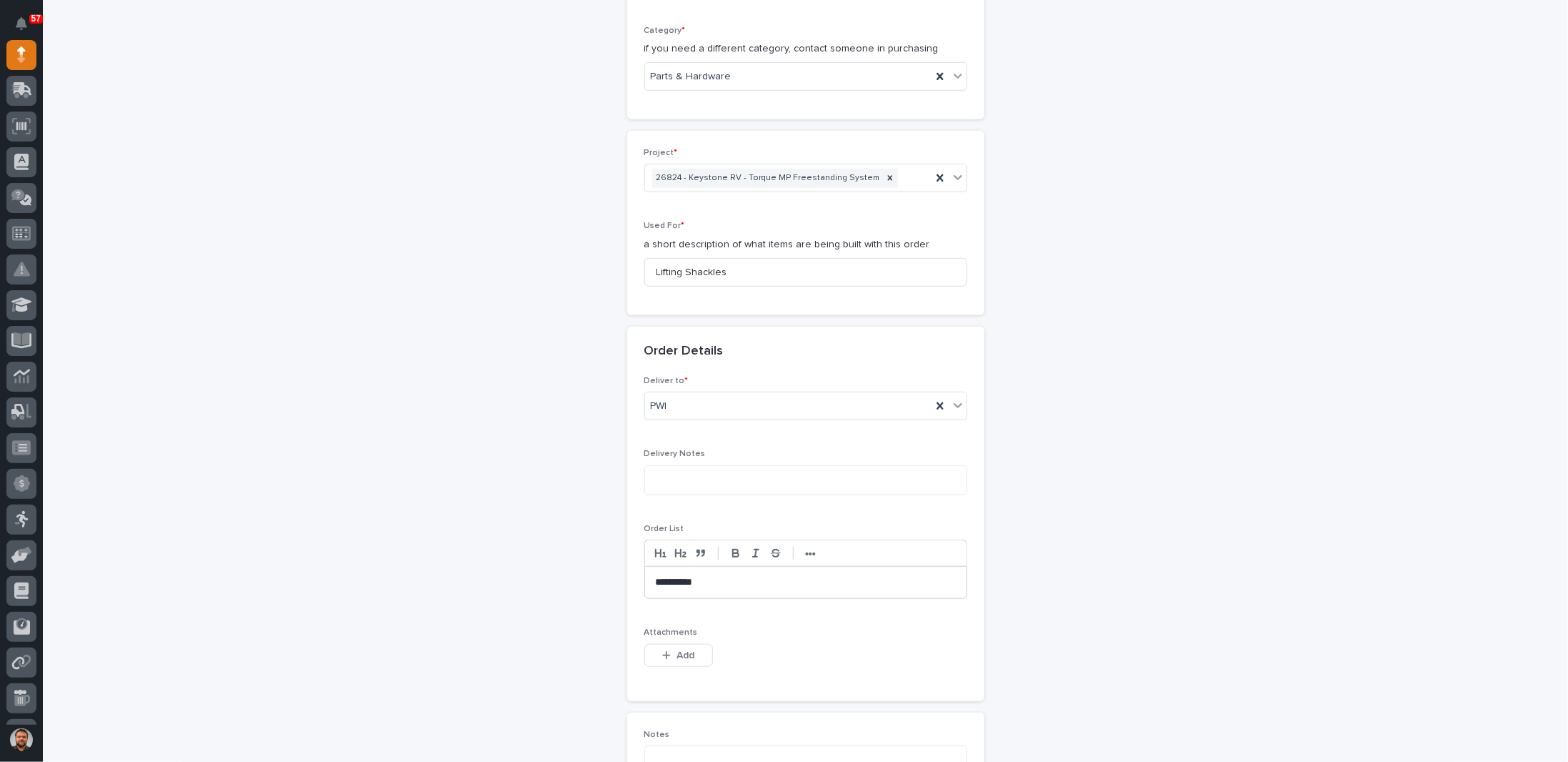
click at [696, 576] on p "********" at bounding box center [806, 583] width 301 height 15
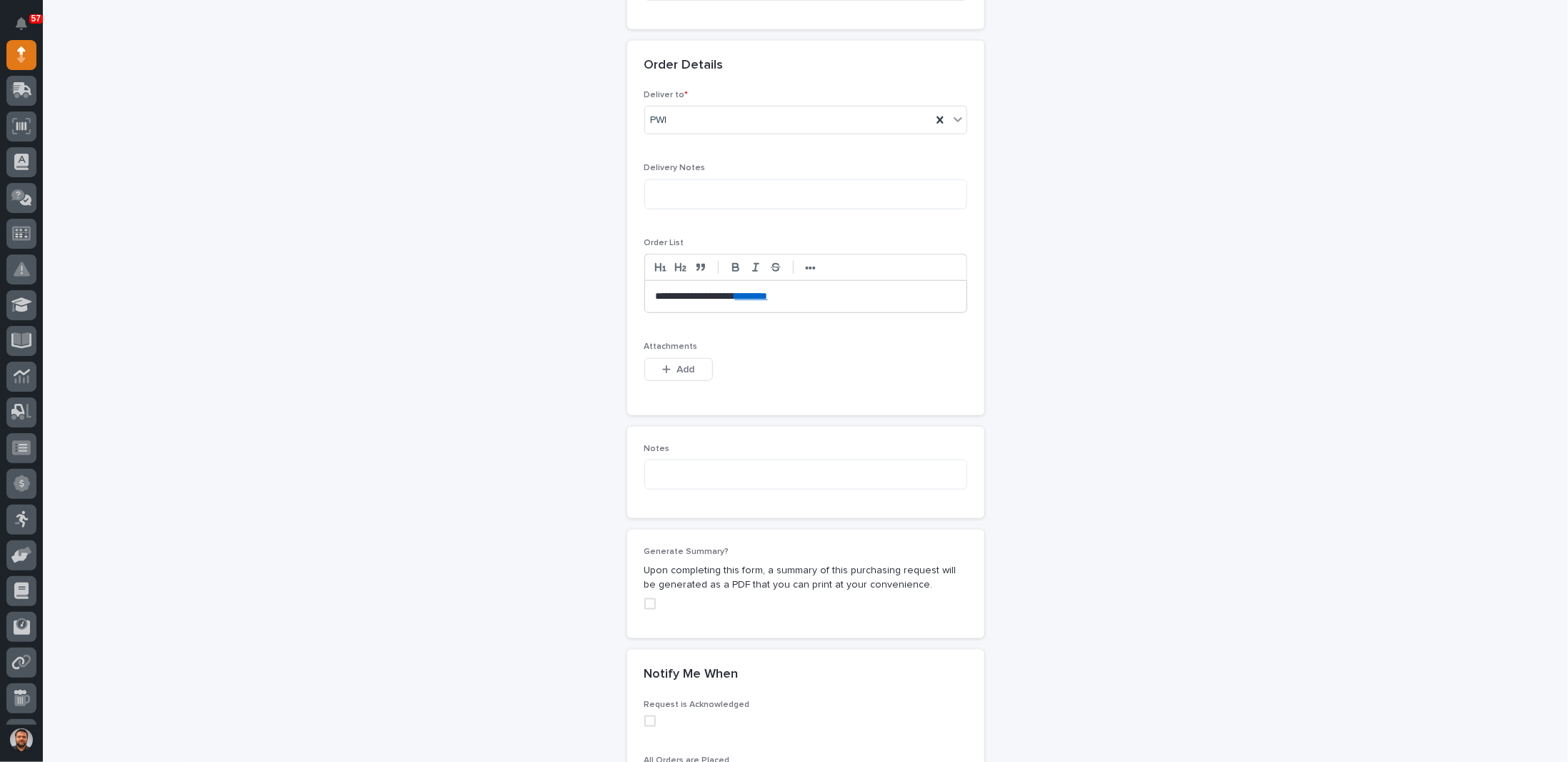
scroll to position [974, 0]
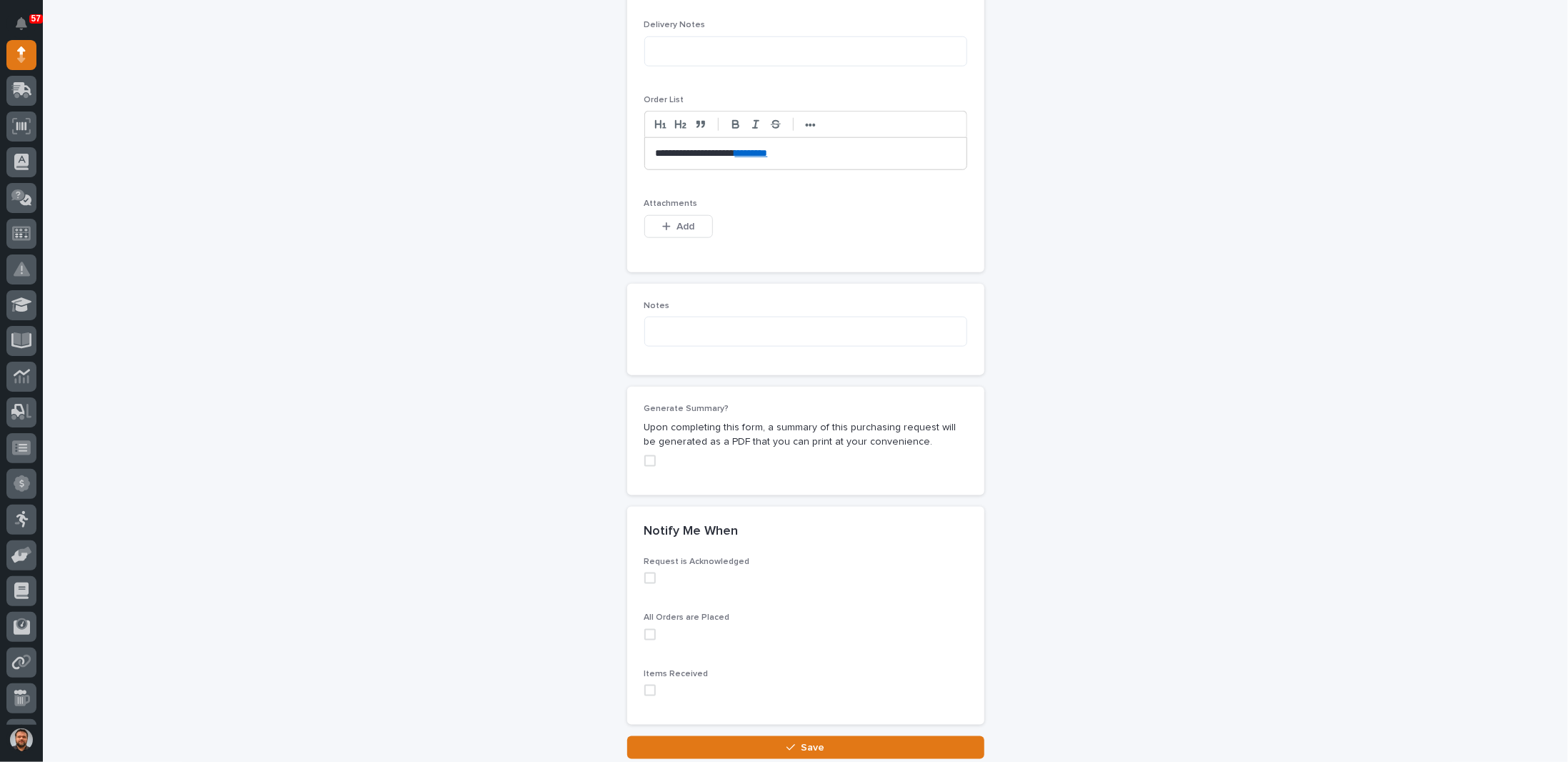
click at [646, 458] on span at bounding box center [650, 461] width 11 height 11
click at [644, 685] on span at bounding box center [650, 690] width 11 height 11
click at [646, 629] on span at bounding box center [650, 634] width 11 height 11
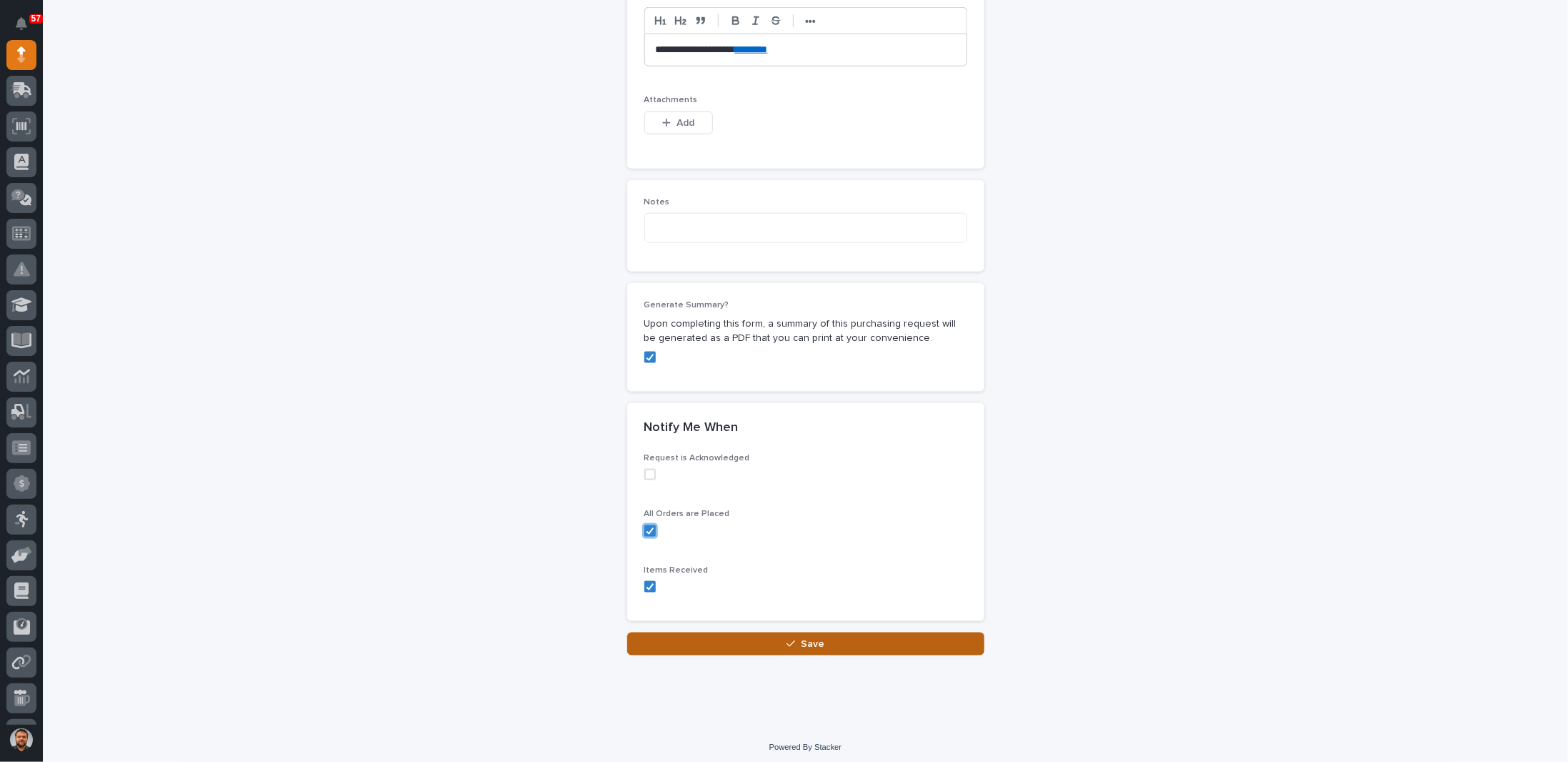
click at [801, 638] on span "Save" at bounding box center [812, 644] width 23 height 13
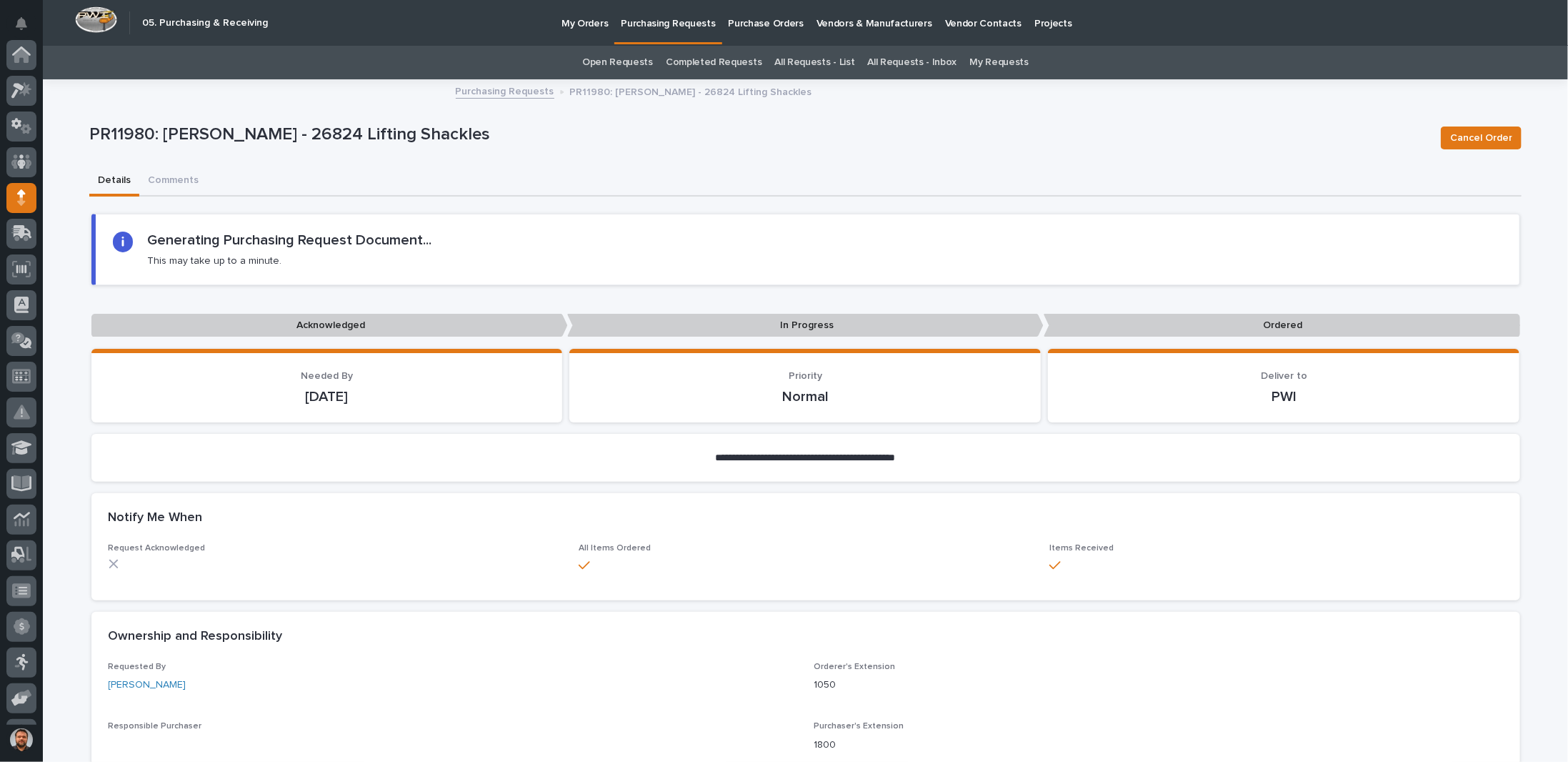
scroll to position [143, 0]
